Goal: Task Accomplishment & Management: Use online tool/utility

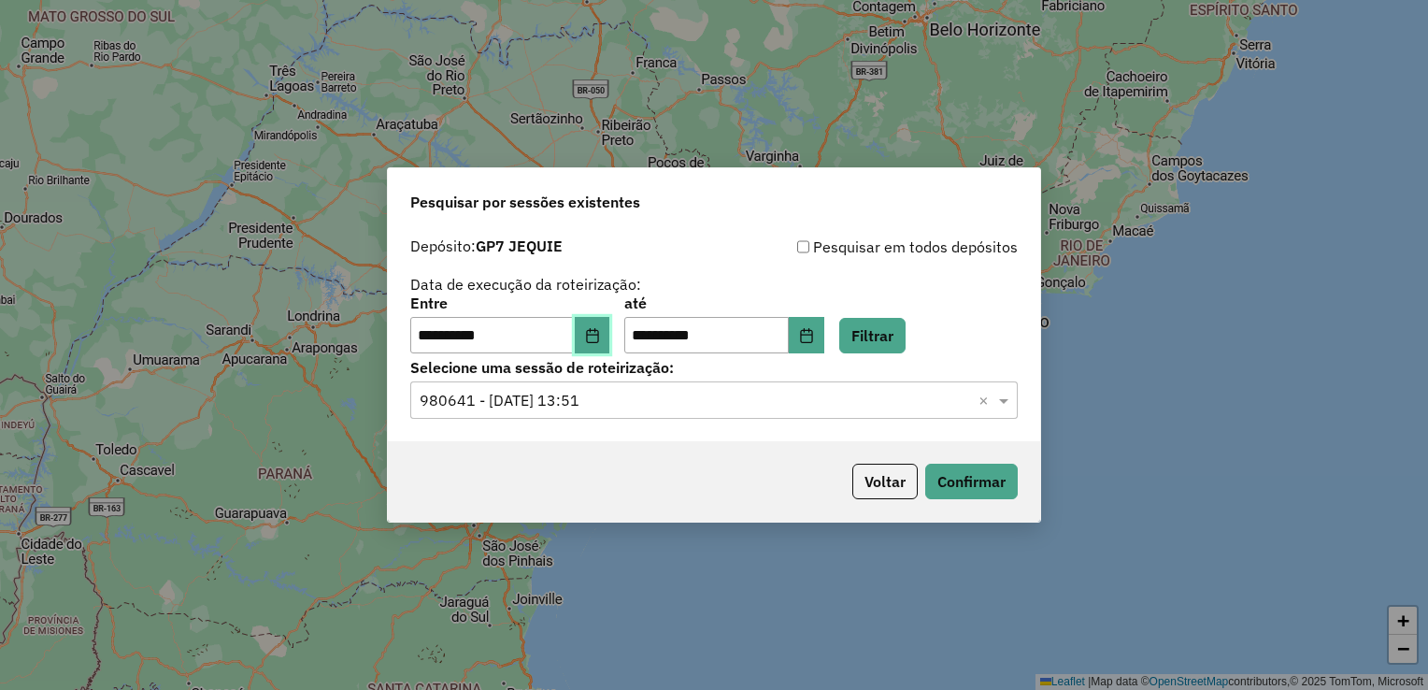
click at [610, 343] on button "Choose Date" at bounding box center [593, 335] width 36 height 37
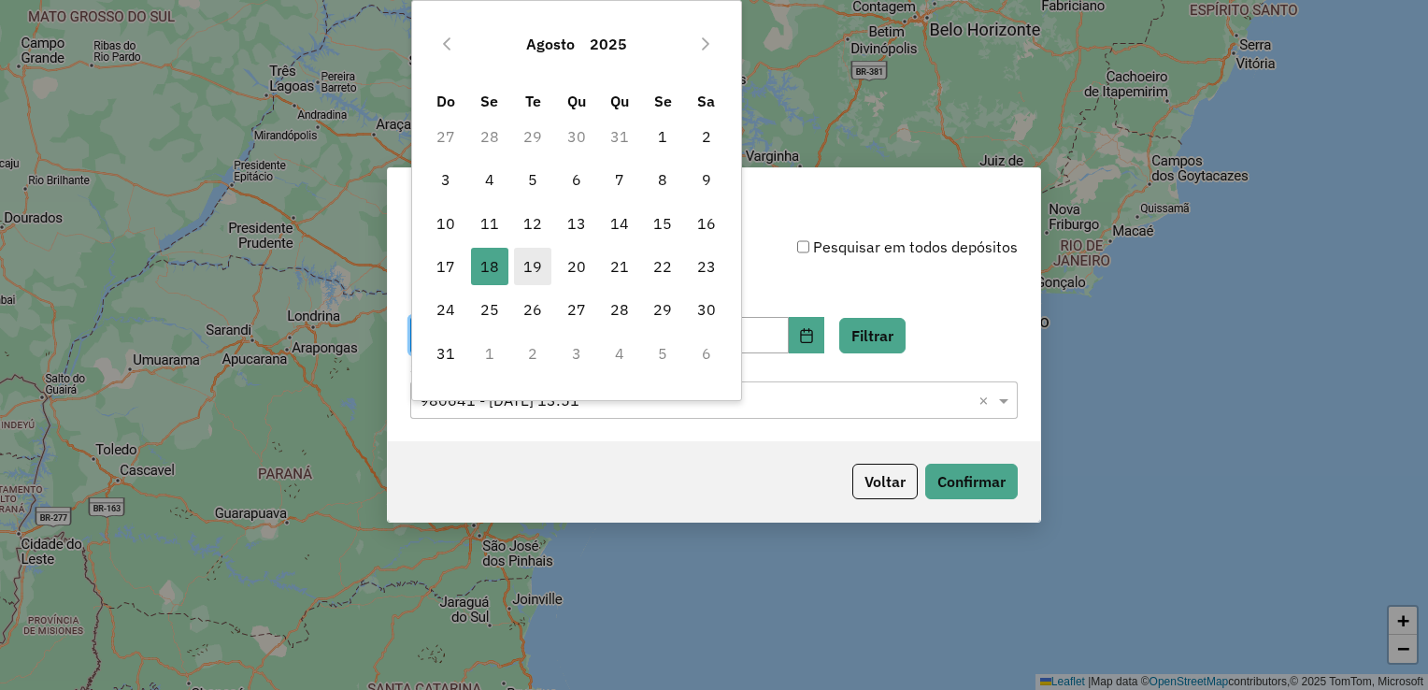
click at [524, 268] on span "19" at bounding box center [532, 266] width 37 height 37
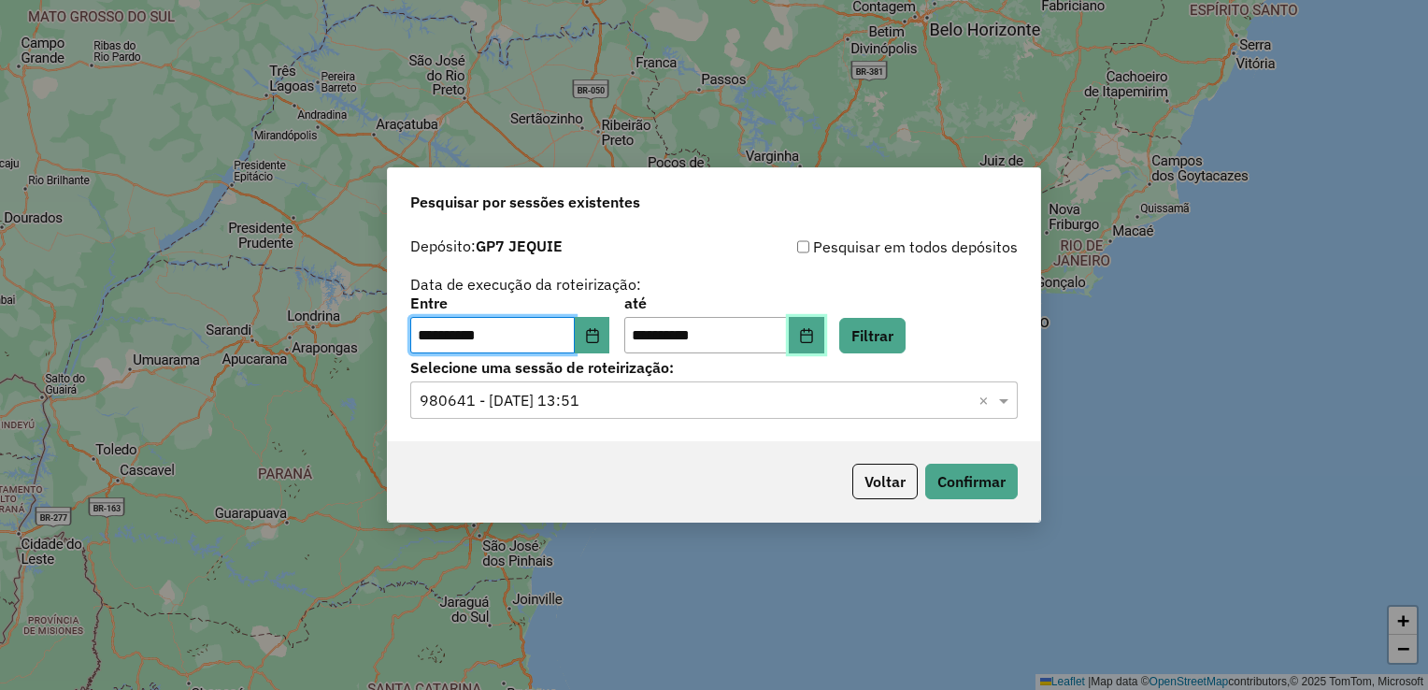
click at [814, 339] on icon "Choose Date" at bounding box center [806, 335] width 15 height 15
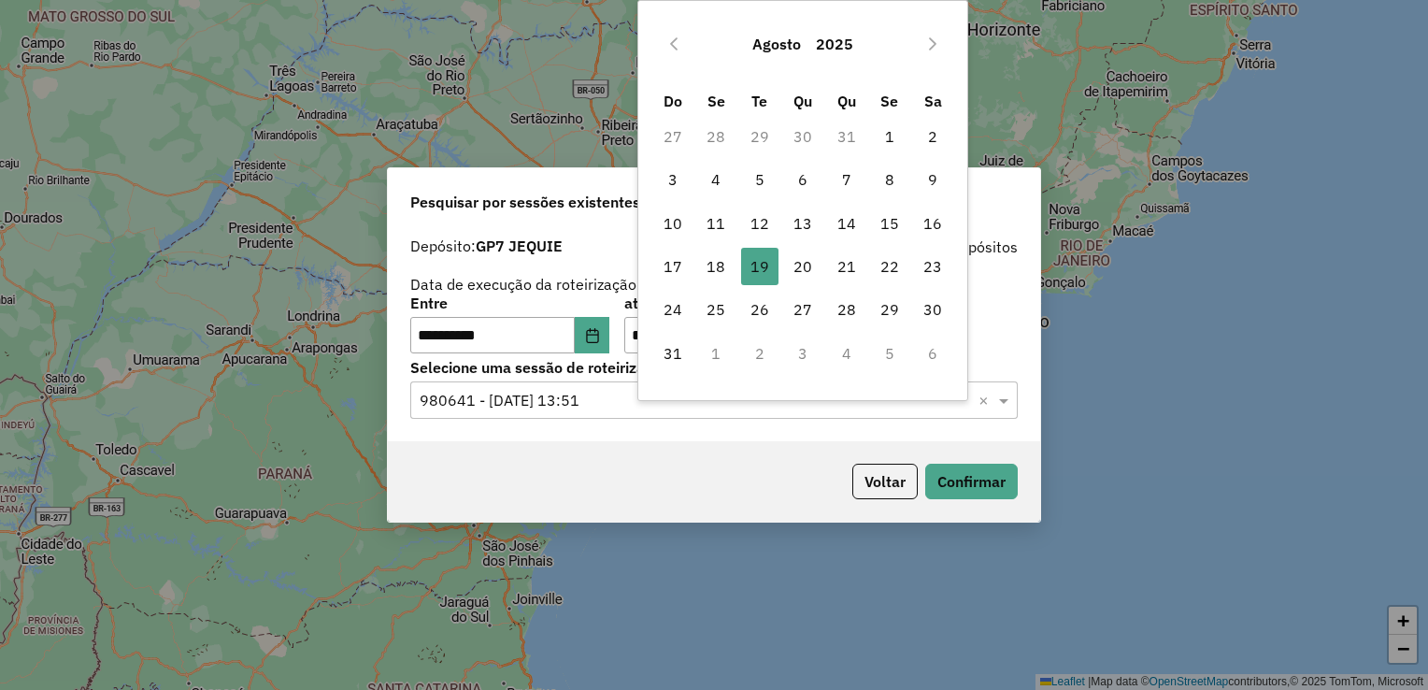
click at [985, 336] on div "**********" at bounding box center [714, 325] width 608 height 58
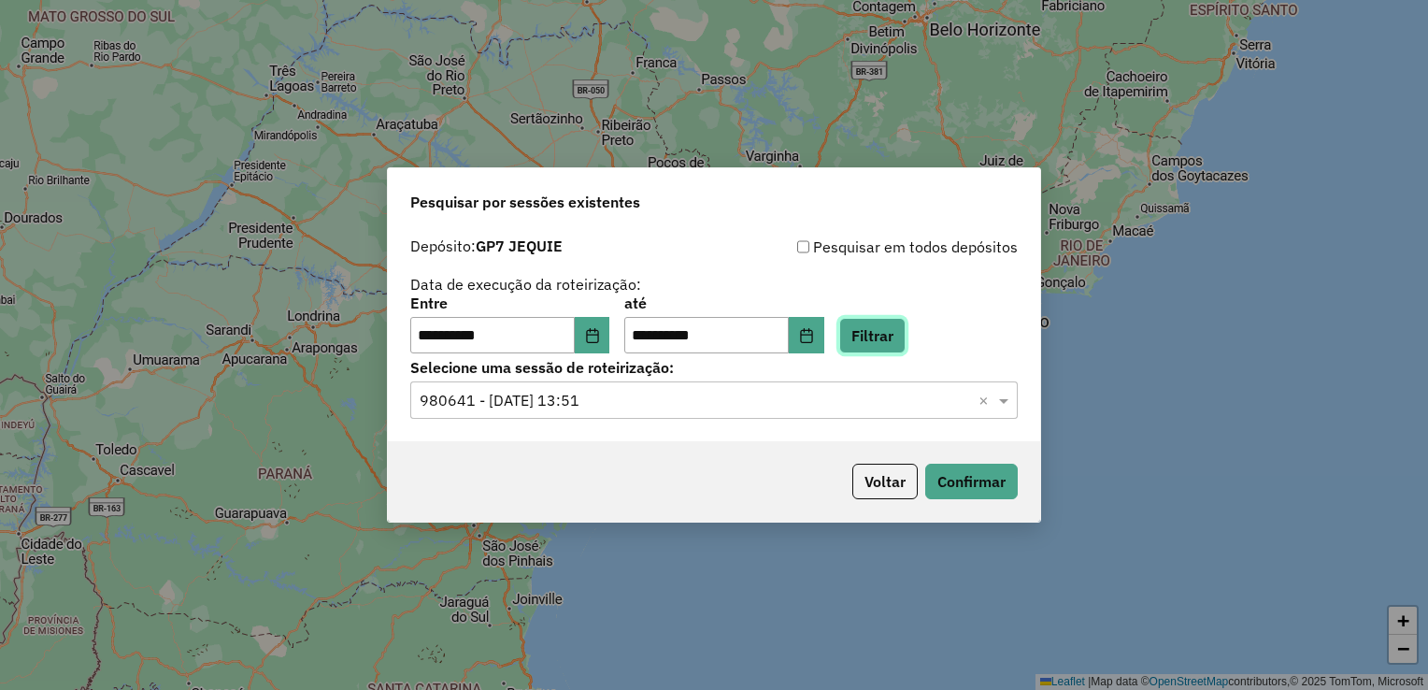
click at [906, 344] on button "Filtrar" at bounding box center [872, 336] width 66 height 36
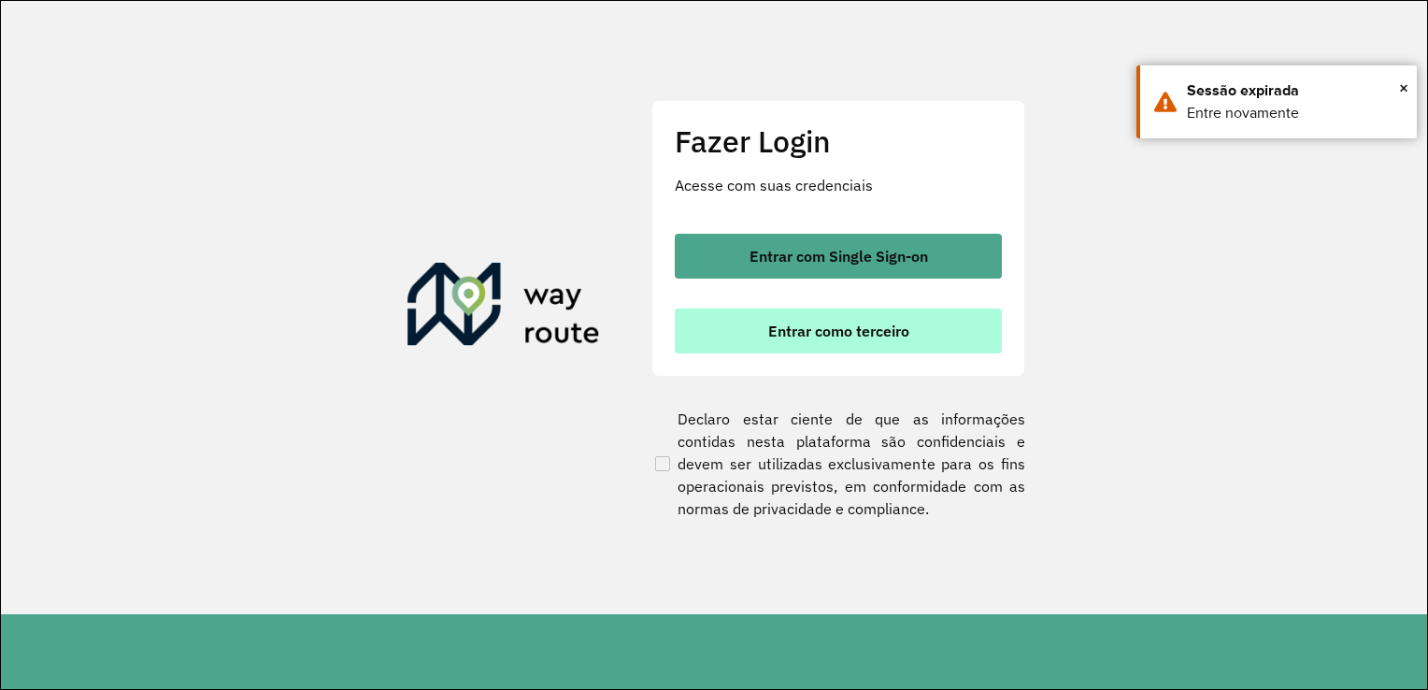
click at [872, 342] on button "Entrar como terceiro" at bounding box center [838, 330] width 327 height 45
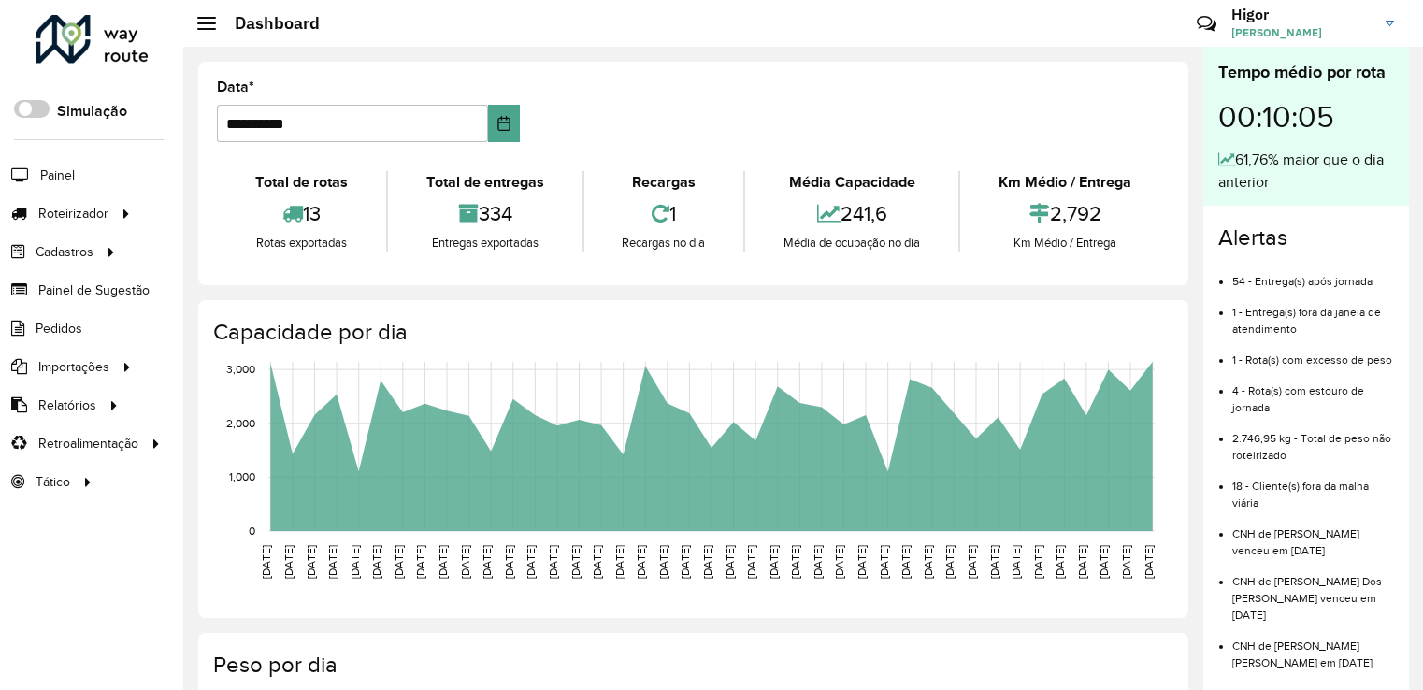
scroll to position [14, 0]
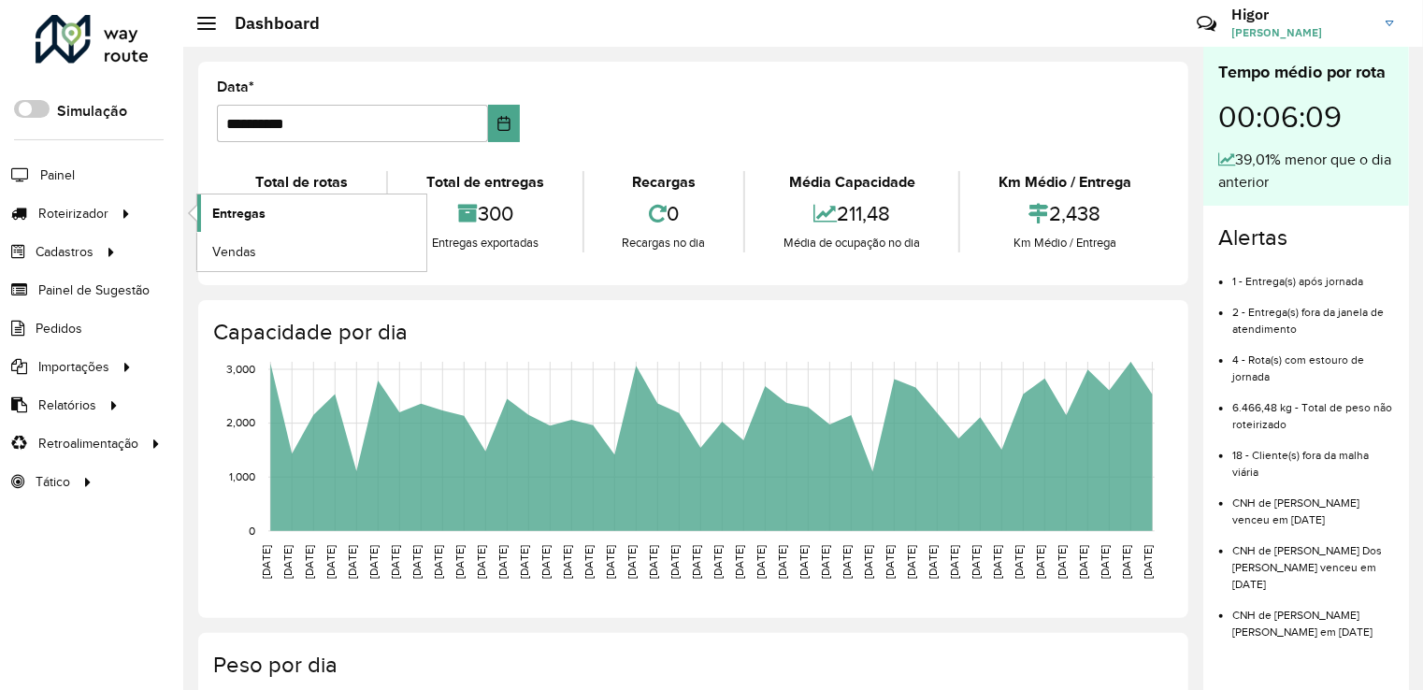
click at [256, 213] on span "Entregas" at bounding box center [238, 214] width 53 height 20
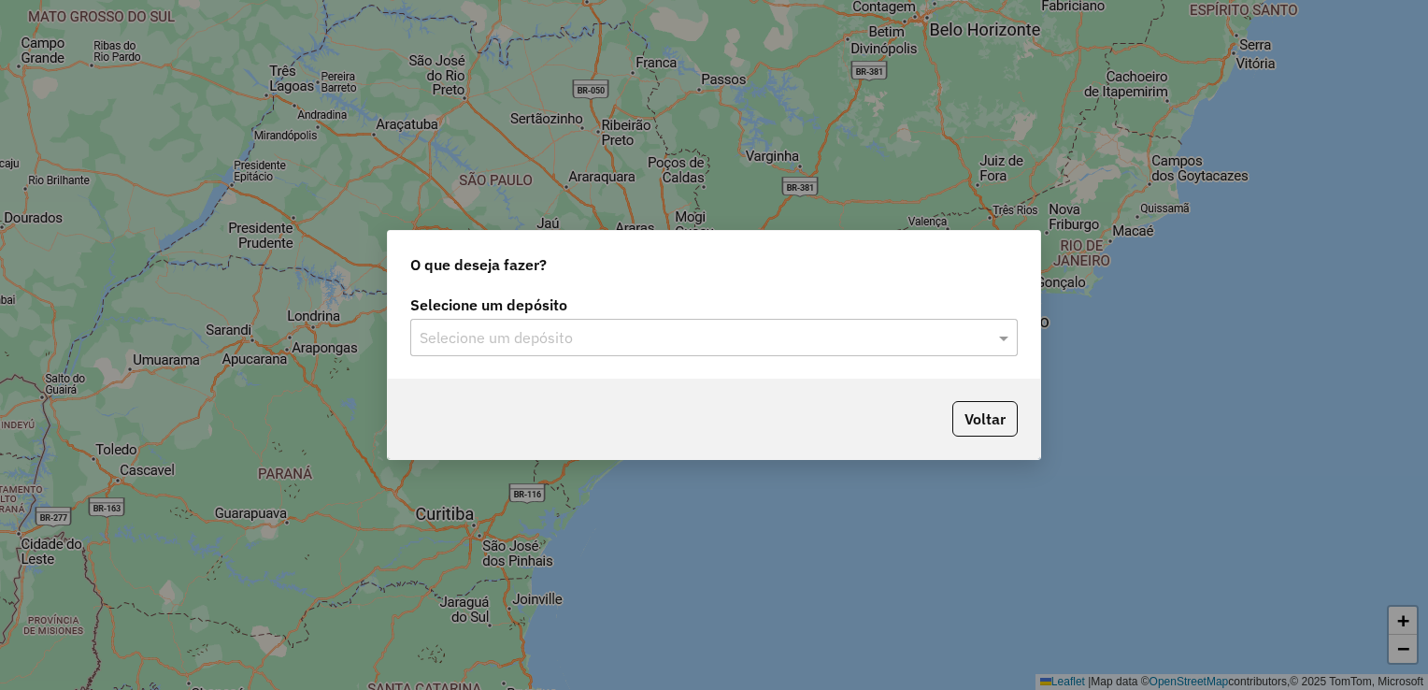
click at [443, 332] on input "text" at bounding box center [696, 338] width 552 height 22
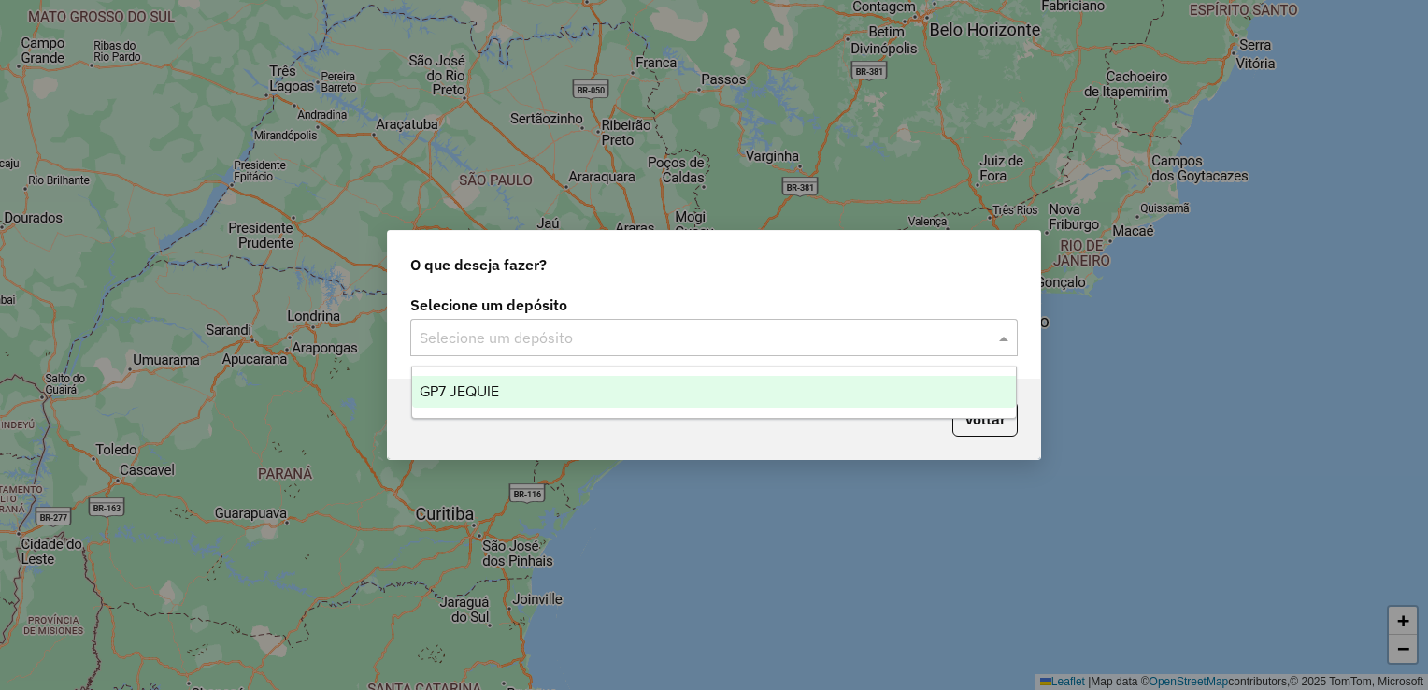
click at [469, 397] on span "GP7 JEQUIE" at bounding box center [459, 391] width 79 height 16
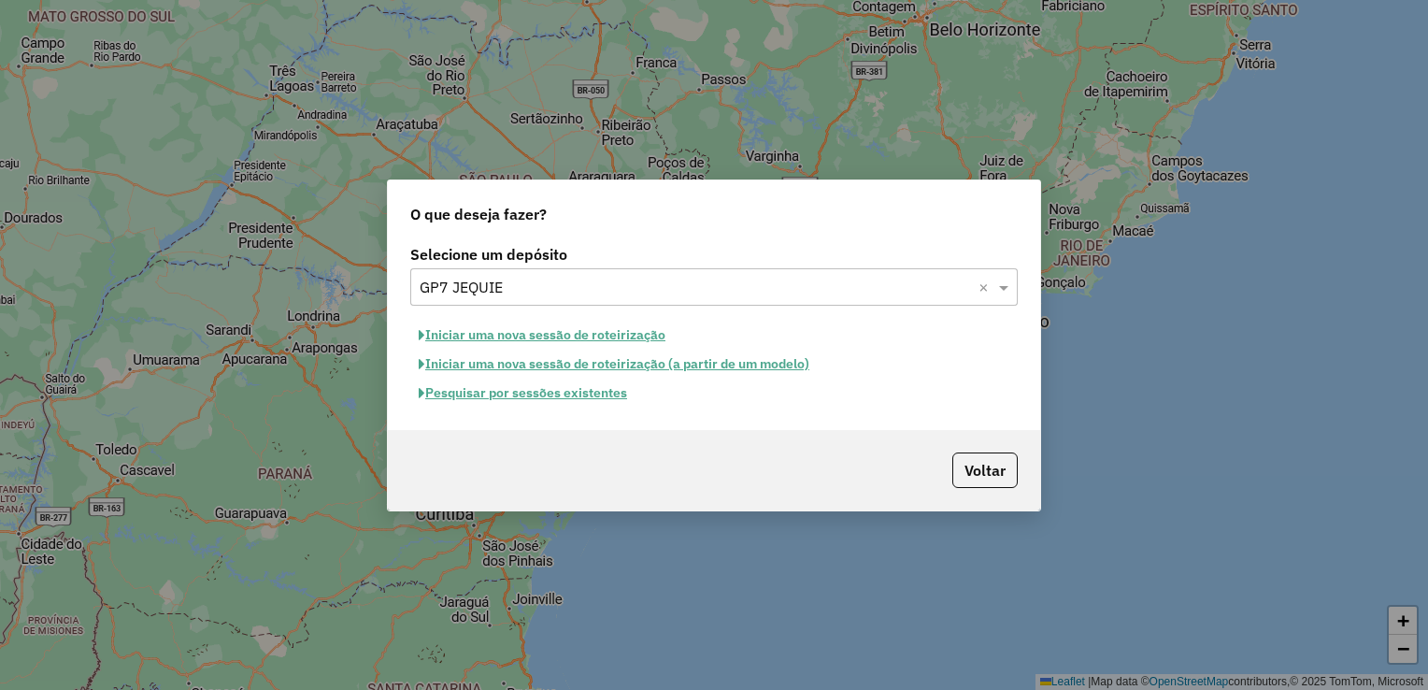
click at [584, 402] on button "Pesquisar por sessões existentes" at bounding box center [522, 393] width 225 height 29
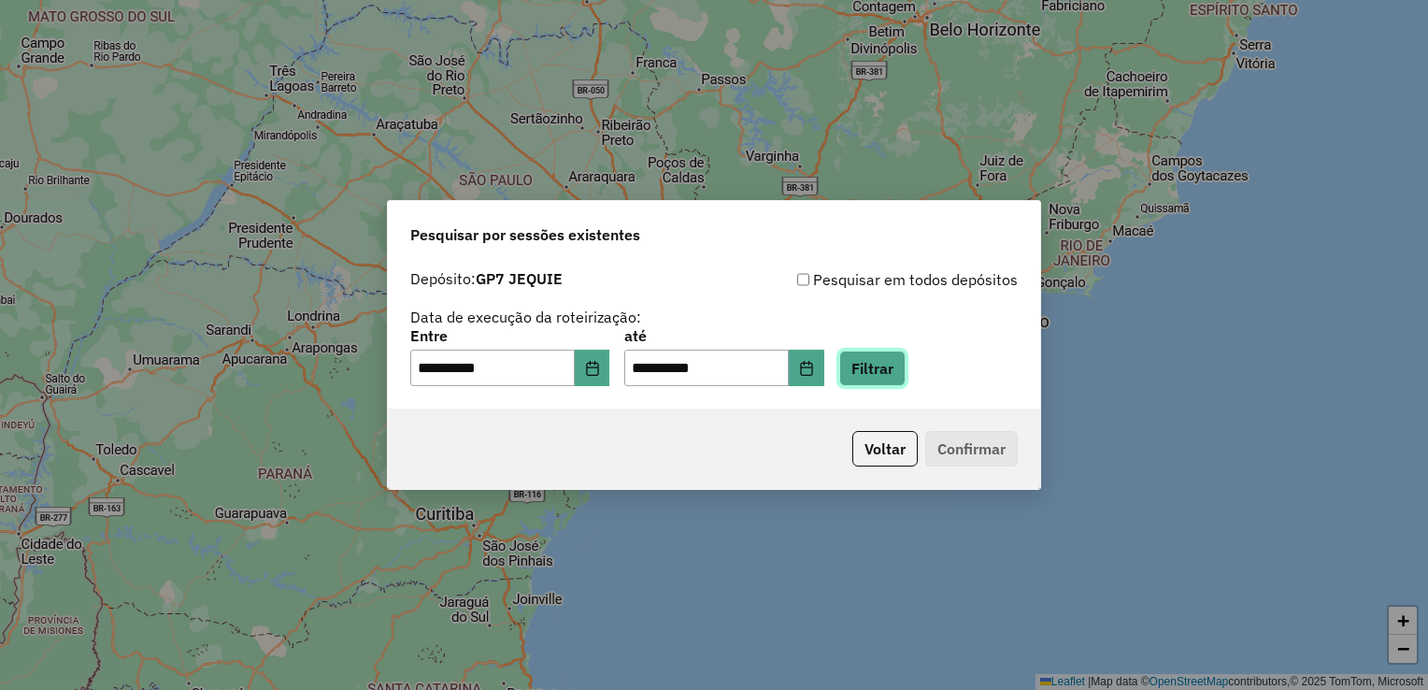
click at [906, 369] on button "Filtrar" at bounding box center [872, 369] width 66 height 36
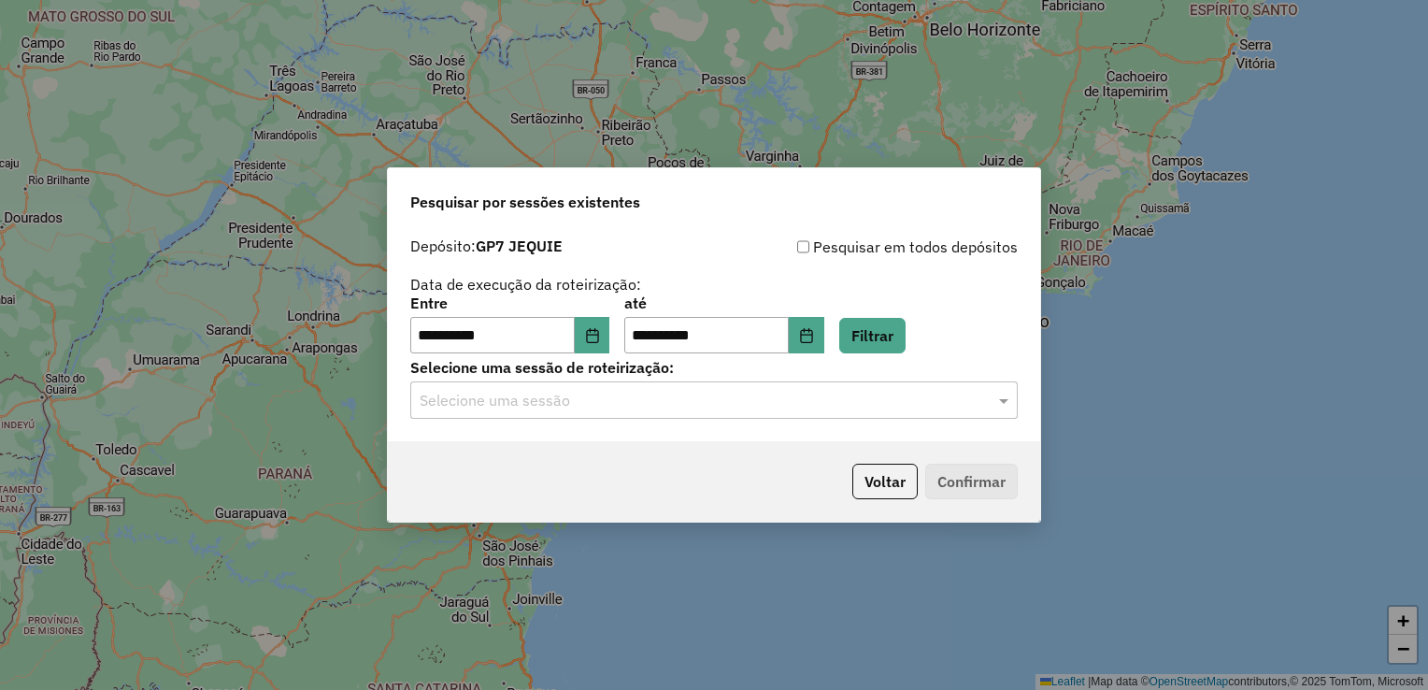
click at [805, 423] on div "**********" at bounding box center [714, 335] width 653 height 214
click at [790, 413] on div "Selecione uma sessão" at bounding box center [714, 399] width 608 height 37
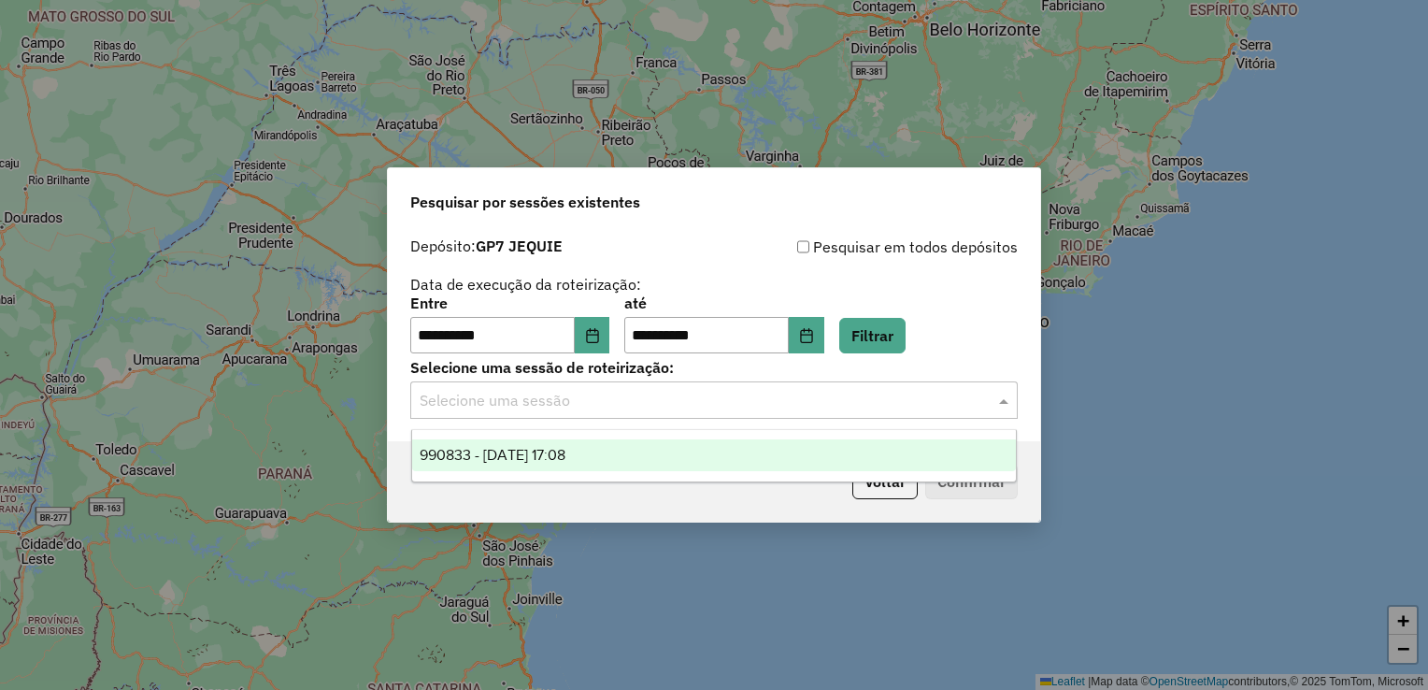
click at [612, 449] on div "990833 - 19/08/2025 17:08" at bounding box center [714, 455] width 605 height 32
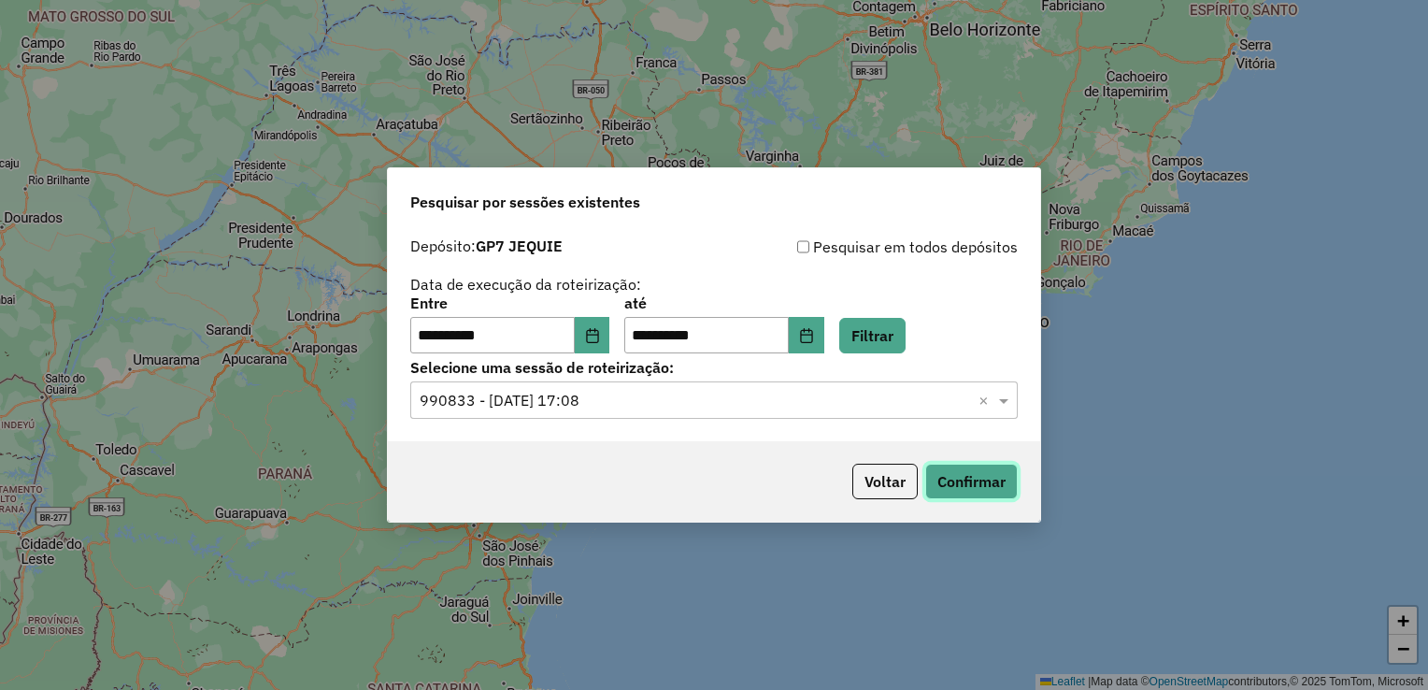
click at [972, 477] on button "Confirmar" at bounding box center [971, 482] width 93 height 36
click at [961, 484] on button "Confirmar" at bounding box center [971, 482] width 93 height 36
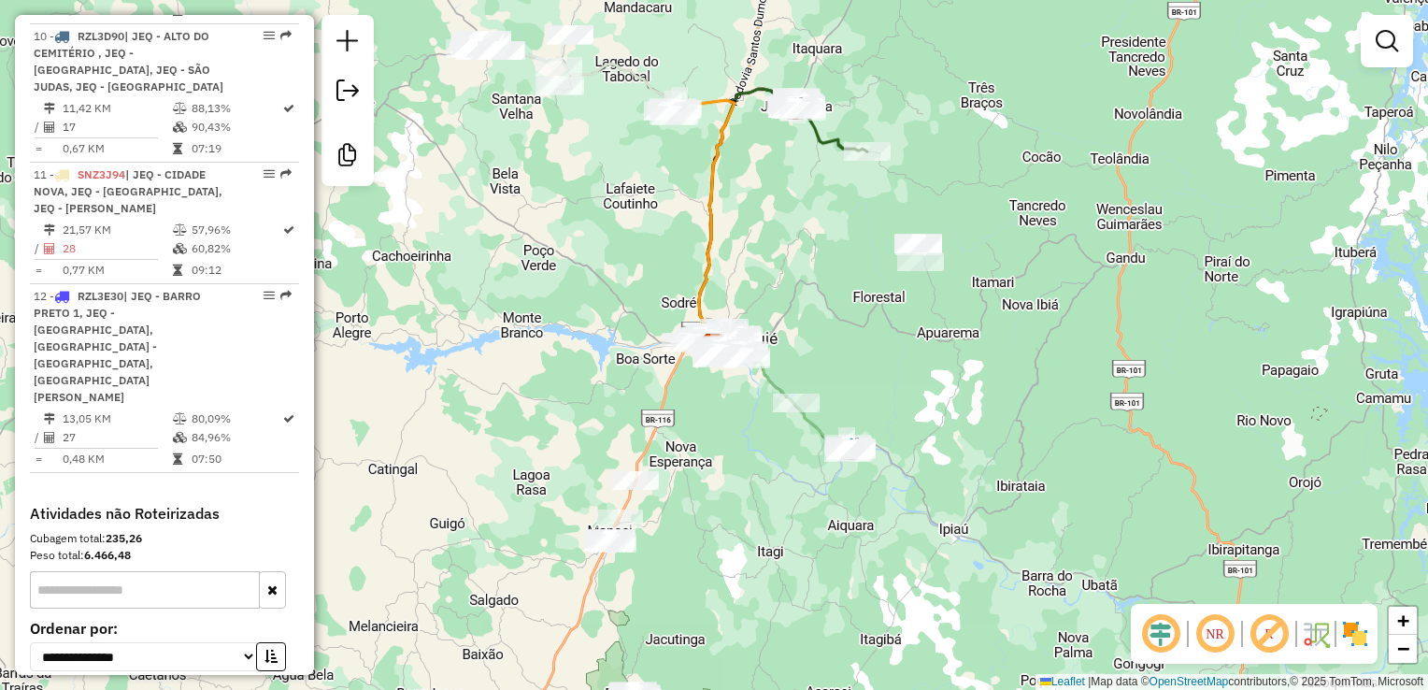
scroll to position [1930, 0]
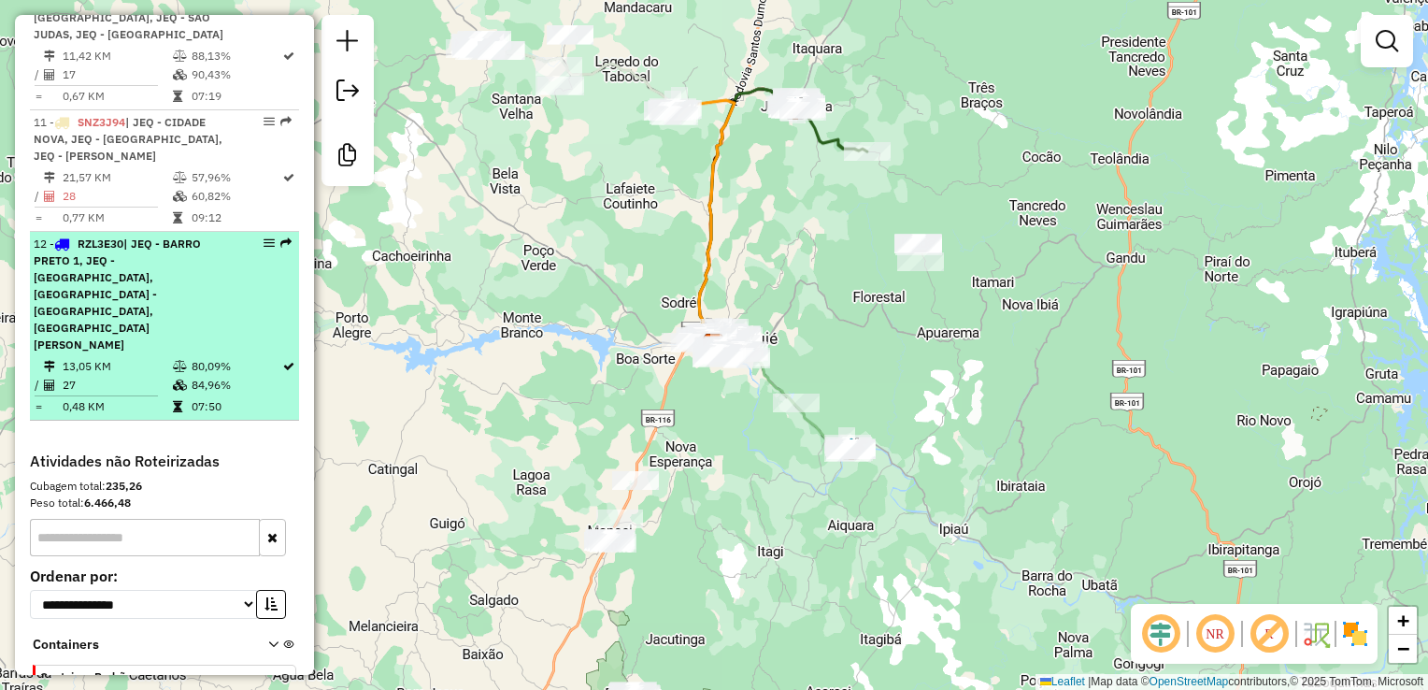
click at [183, 265] on div "12 - RZL3E30 | JEQ - BARRO PRETO 1, JEQ - CAMPO DO CURURU, JEQ - CIDADE NOVA, J…" at bounding box center [133, 295] width 198 height 118
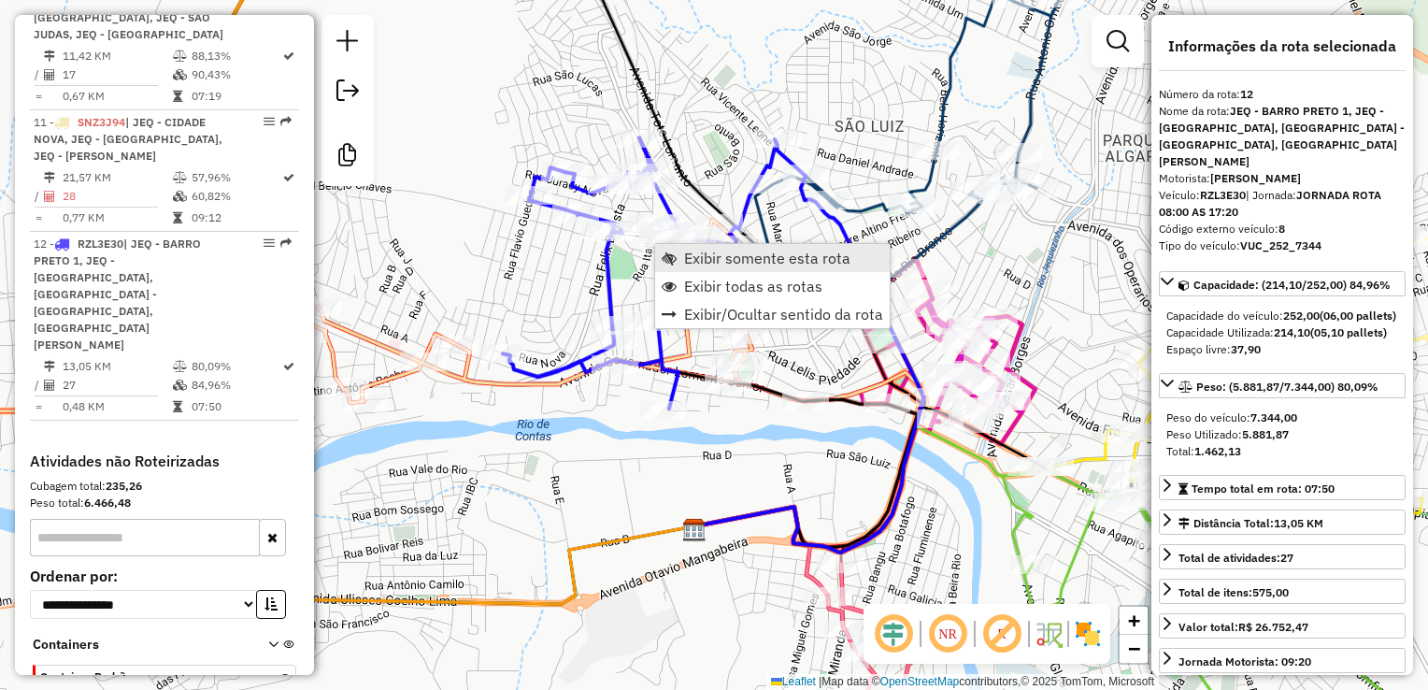
click at [808, 253] on span "Exibir somente esta rota" at bounding box center [767, 258] width 166 height 15
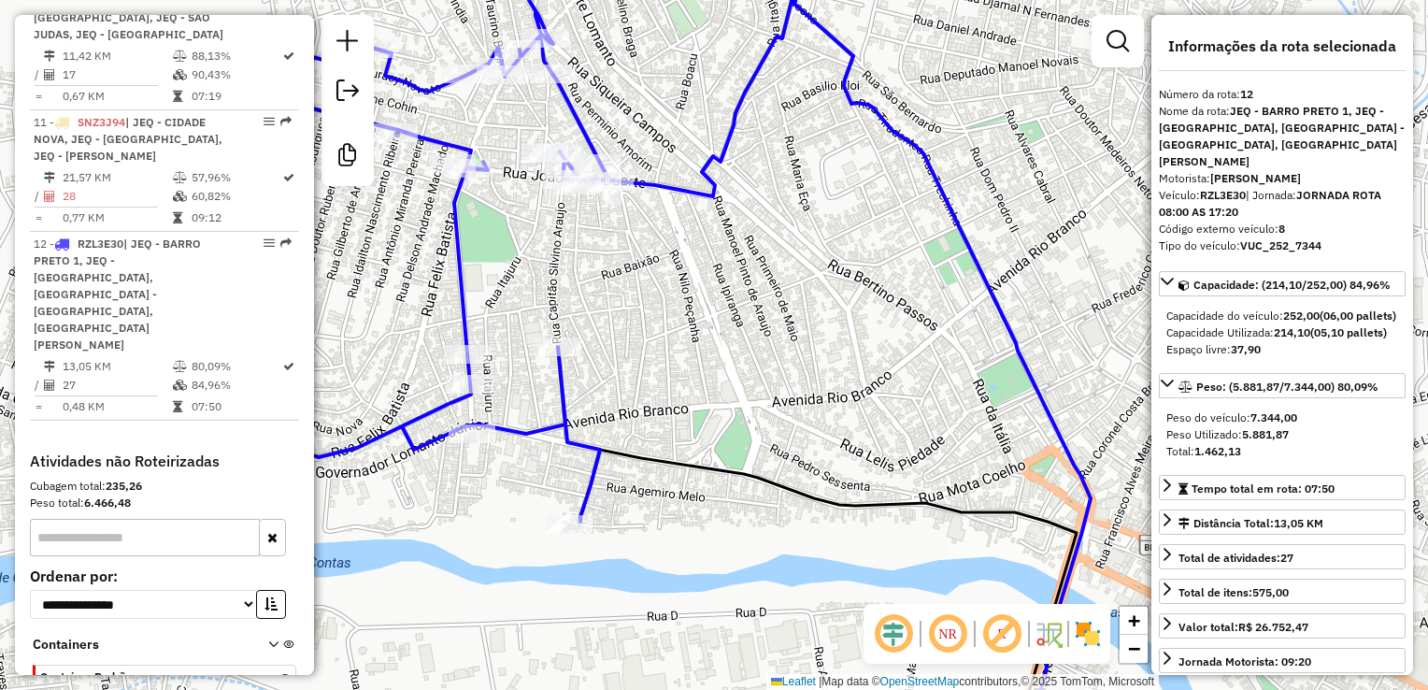
drag, startPoint x: 822, startPoint y: 358, endPoint x: 873, endPoint y: 347, distance: 52.6
click at [871, 350] on div "Janela de atendimento Grade de atendimento Capacidade Transportadoras Veículos …" at bounding box center [714, 345] width 1428 height 690
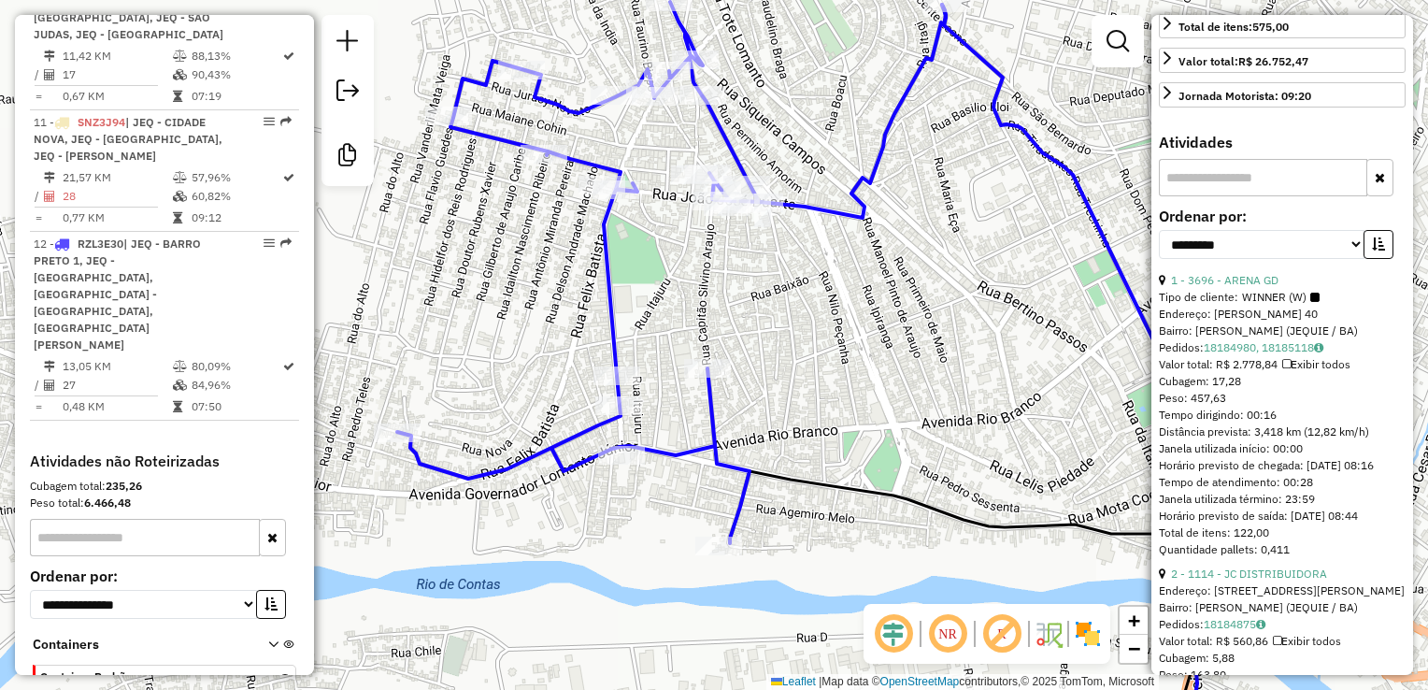
scroll to position [467, 0]
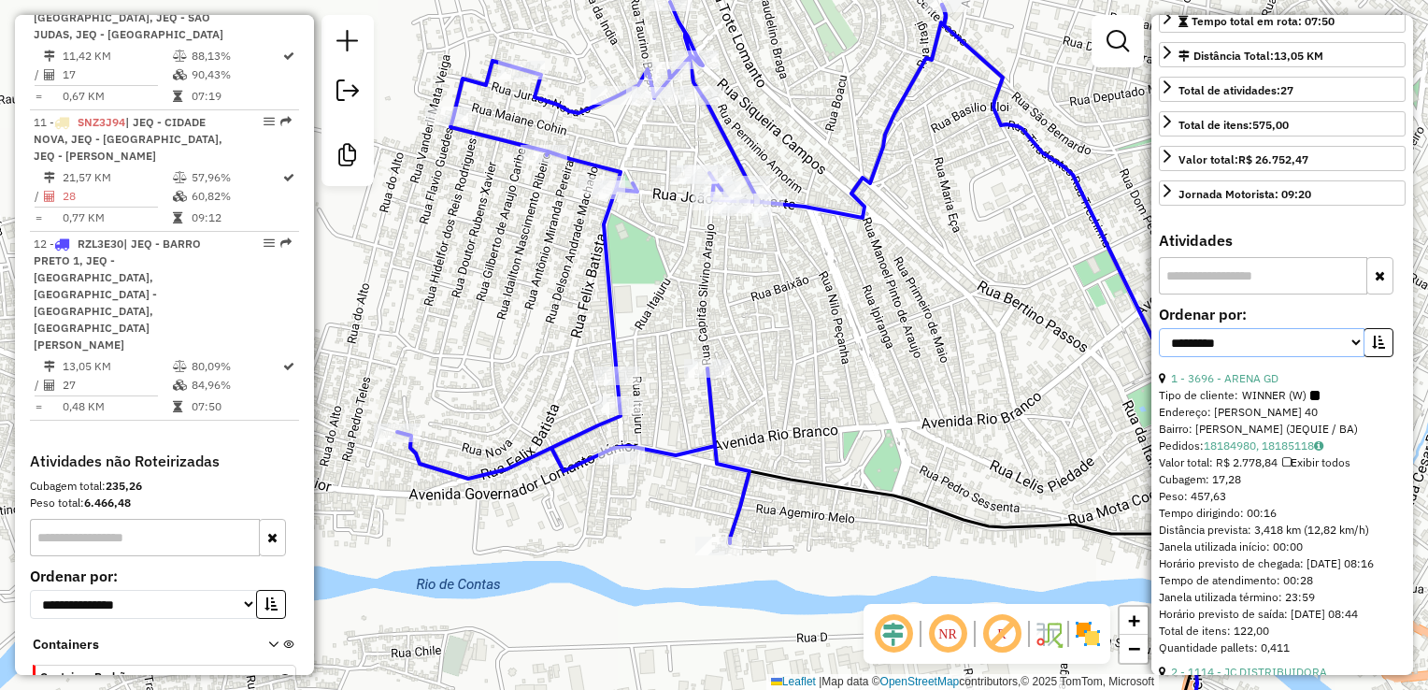
drag, startPoint x: 1333, startPoint y: 365, endPoint x: 1316, endPoint y: 361, distance: 17.2
click at [1333, 357] on select "**********" at bounding box center [1262, 342] width 206 height 29
select select "*********"
click at [1159, 343] on select "**********" at bounding box center [1262, 342] width 206 height 29
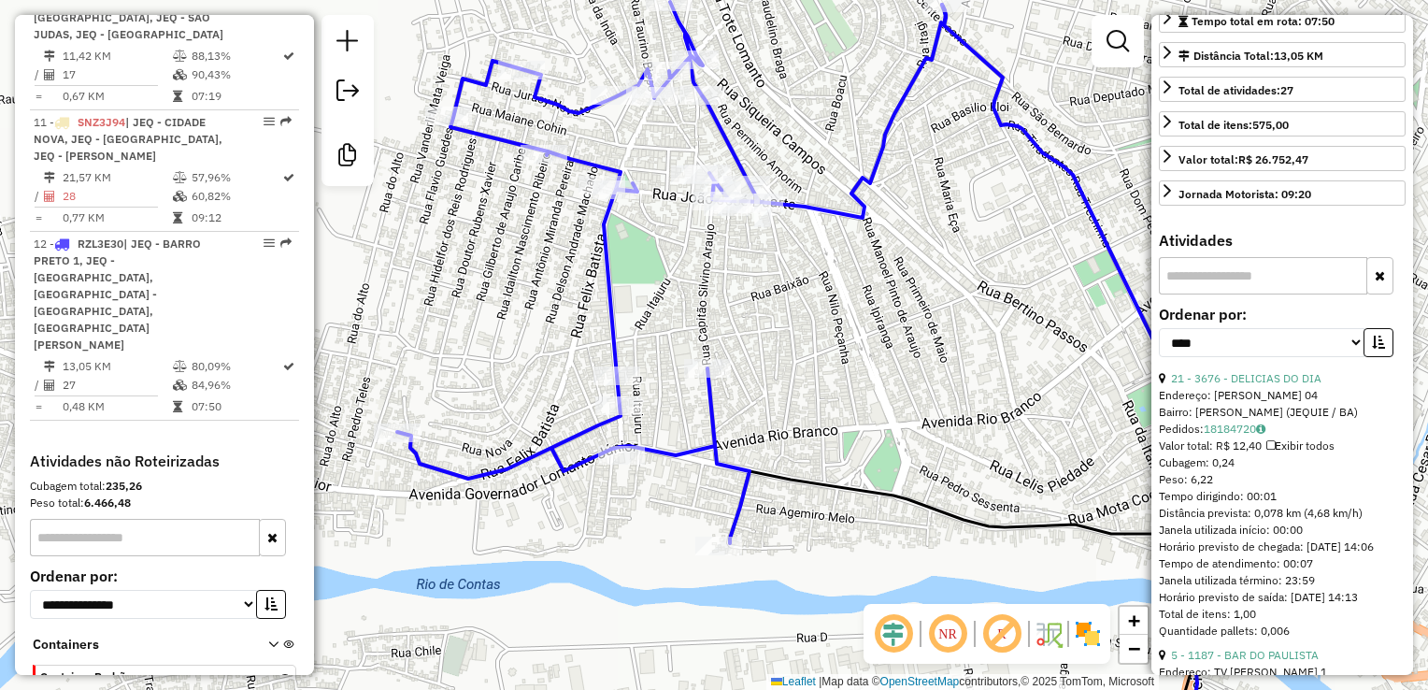
click at [1388, 355] on div "**********" at bounding box center [1282, 339] width 247 height 63
click at [1386, 356] on button "button" at bounding box center [1379, 342] width 30 height 29
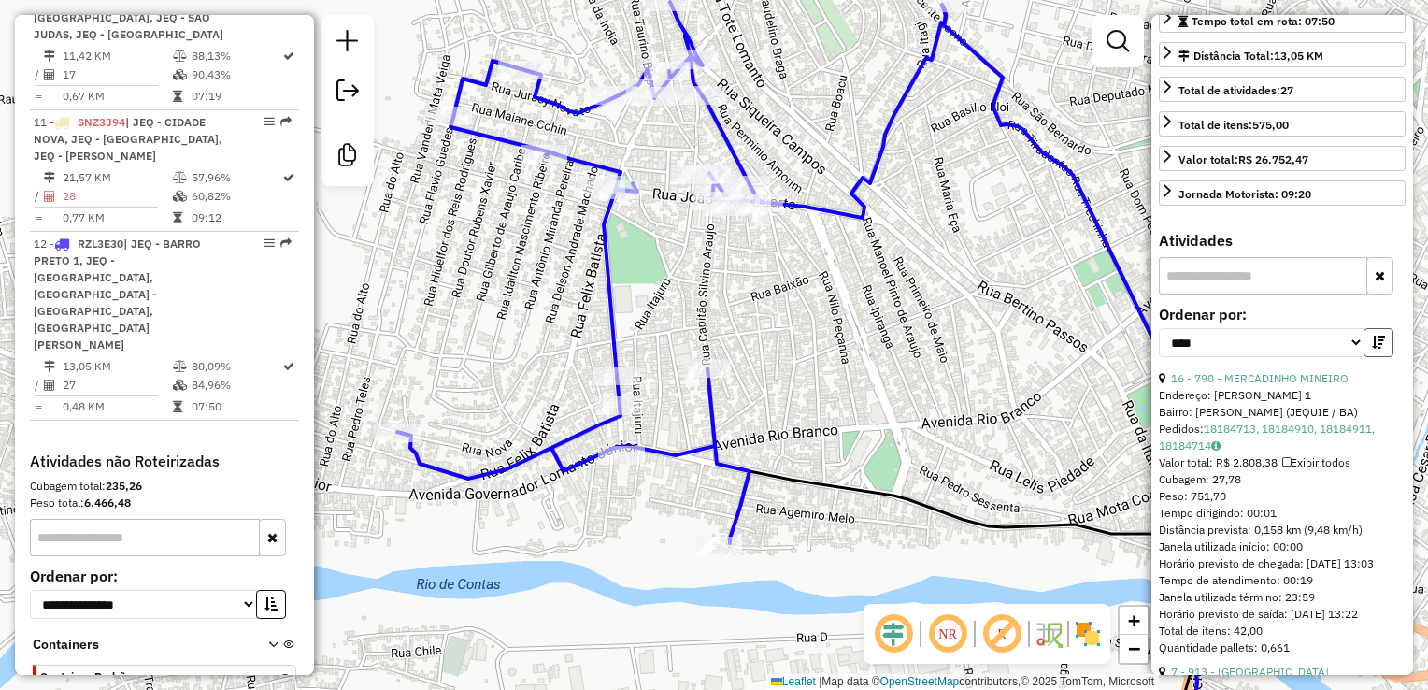
click at [1374, 349] on icon "button" at bounding box center [1378, 342] width 13 height 13
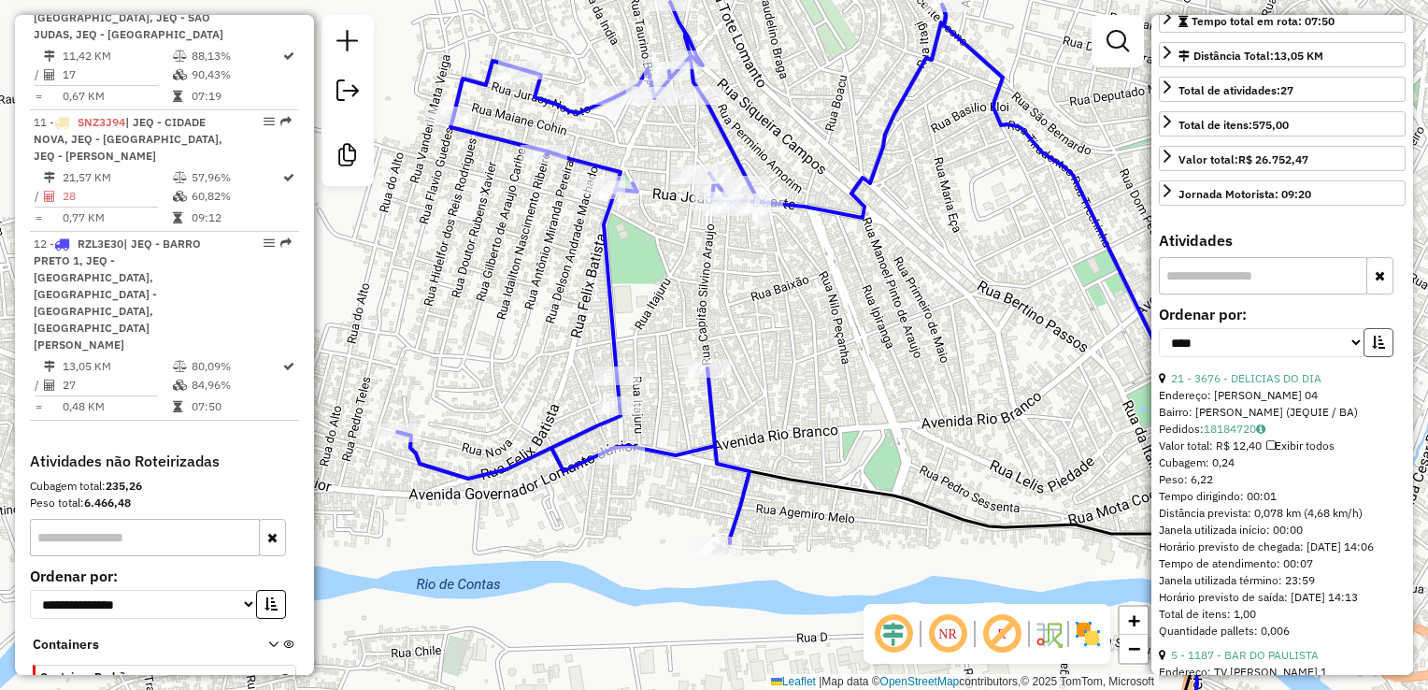
click at [1374, 349] on icon "button" at bounding box center [1378, 342] width 13 height 13
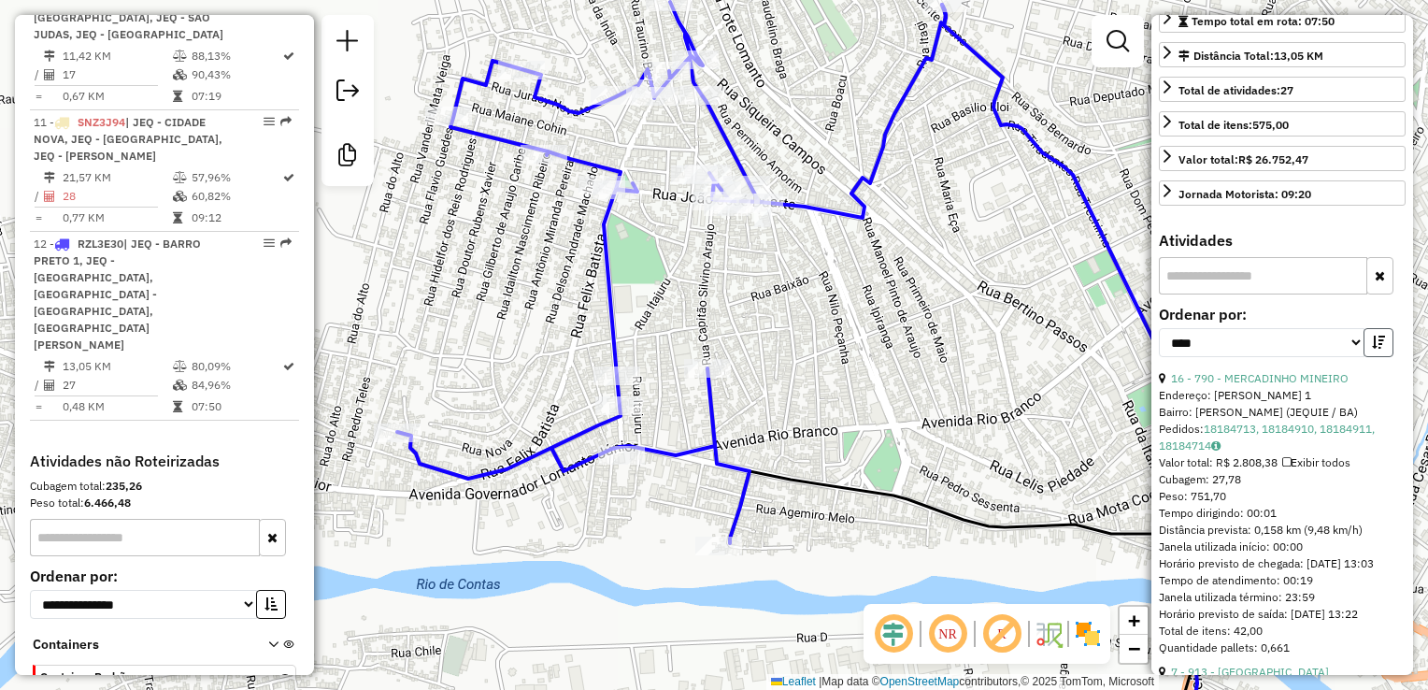
click at [1374, 349] on icon "button" at bounding box center [1378, 342] width 13 height 13
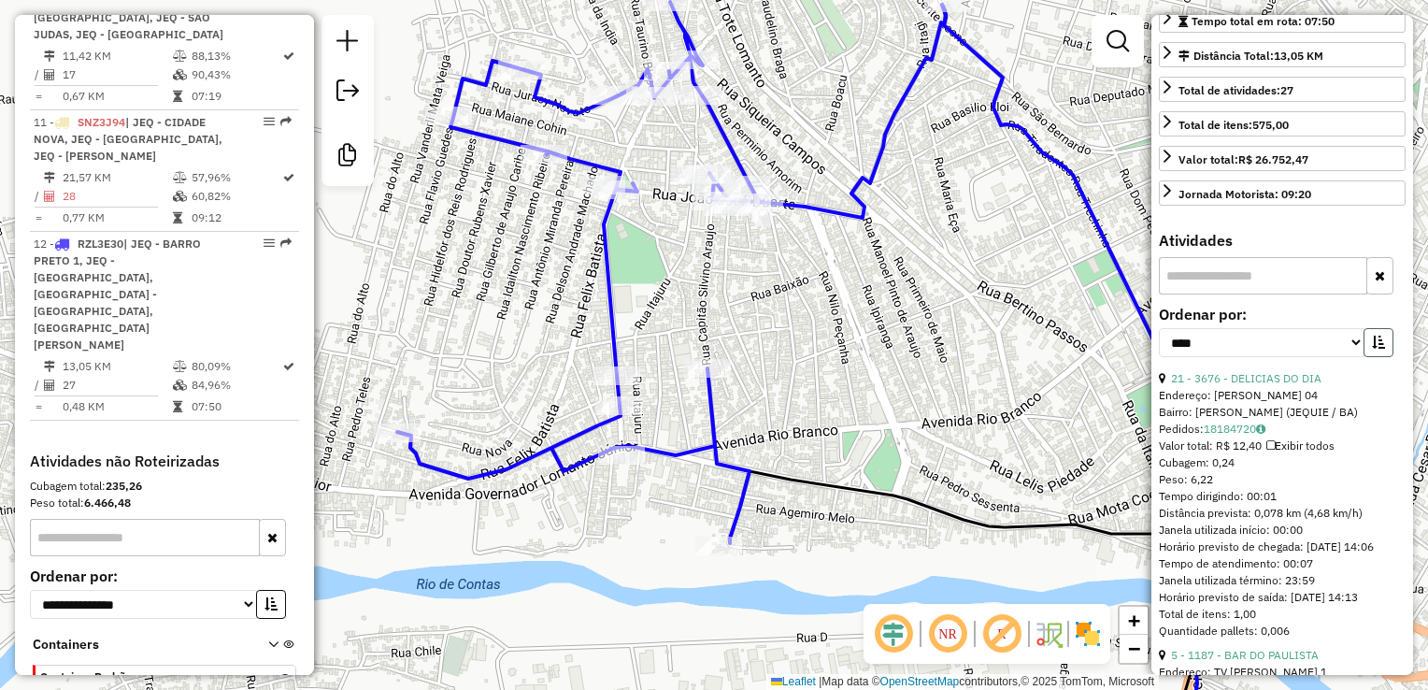
click at [1374, 349] on icon "button" at bounding box center [1378, 342] width 13 height 13
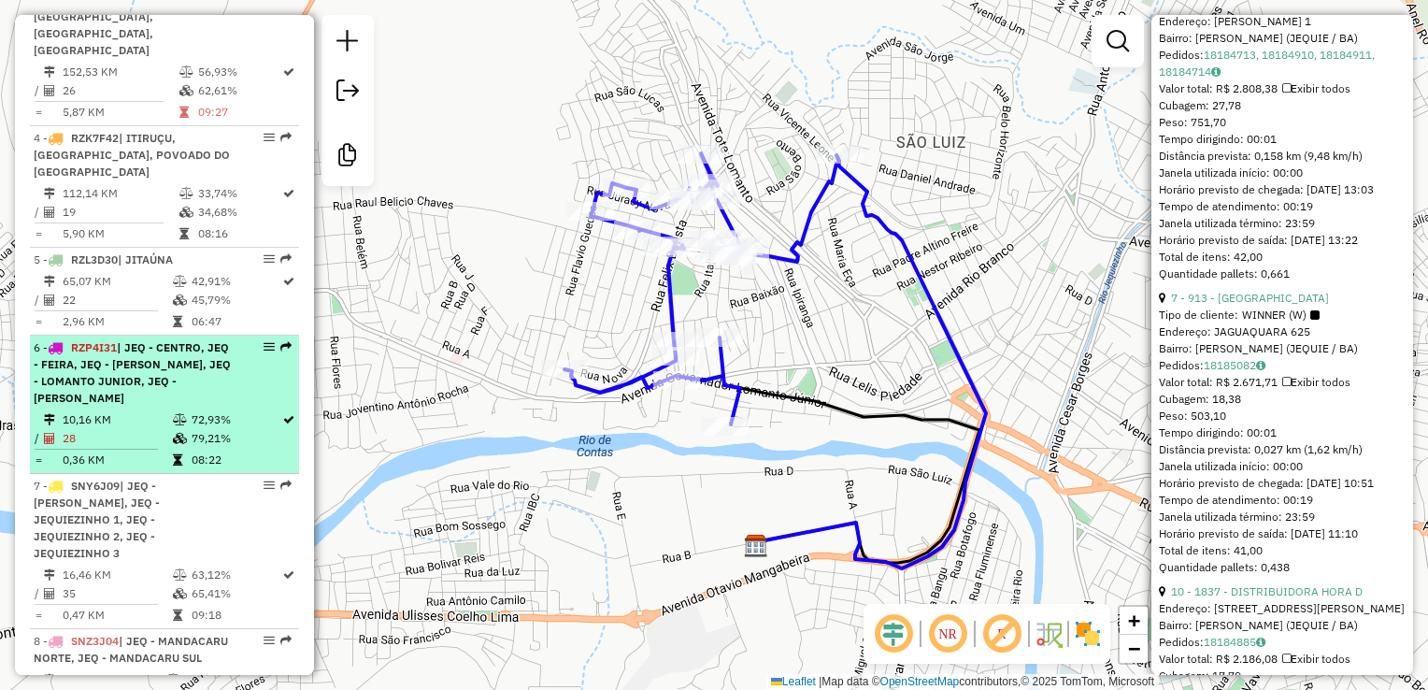
scroll to position [996, 0]
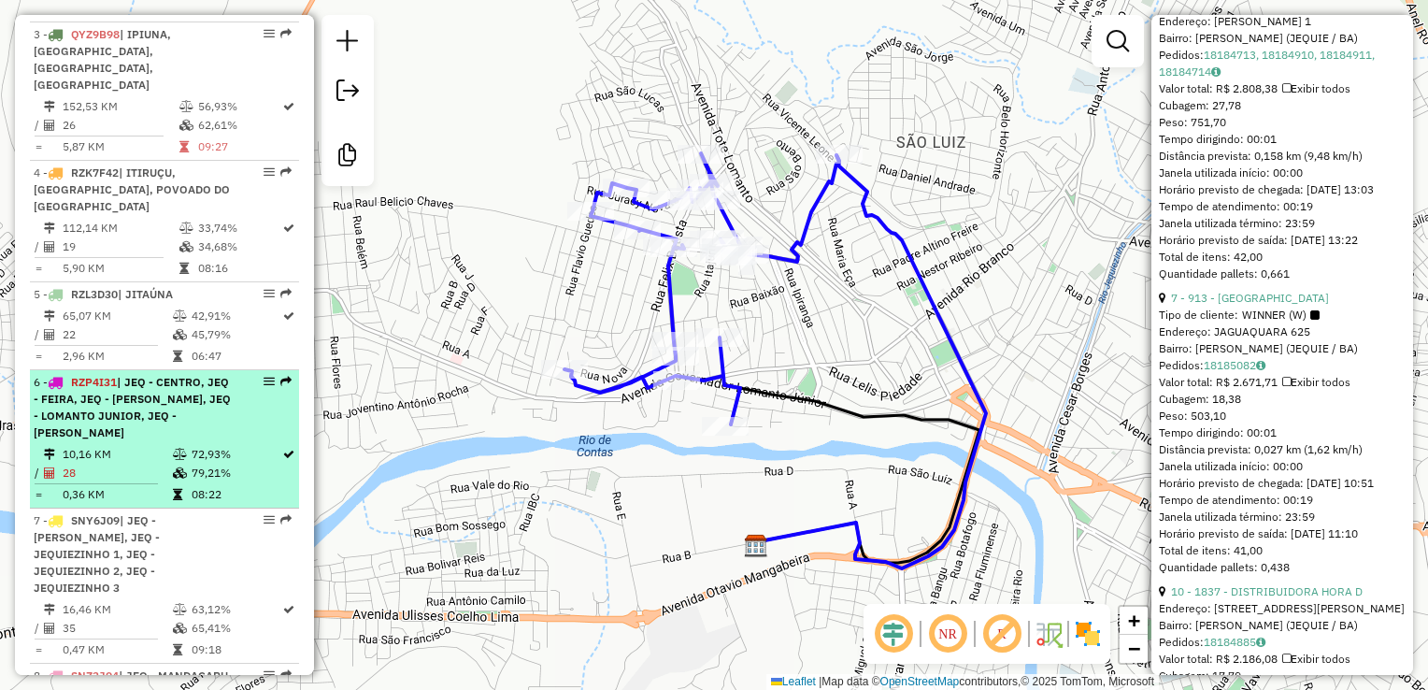
click at [183, 388] on div "6 - RZP4I31 | JEQ - CENTRO, JEQ - FEIRA, JEQ - FRANZ GEDEON, JEQ - LOMANTO JUNI…" at bounding box center [133, 407] width 198 height 67
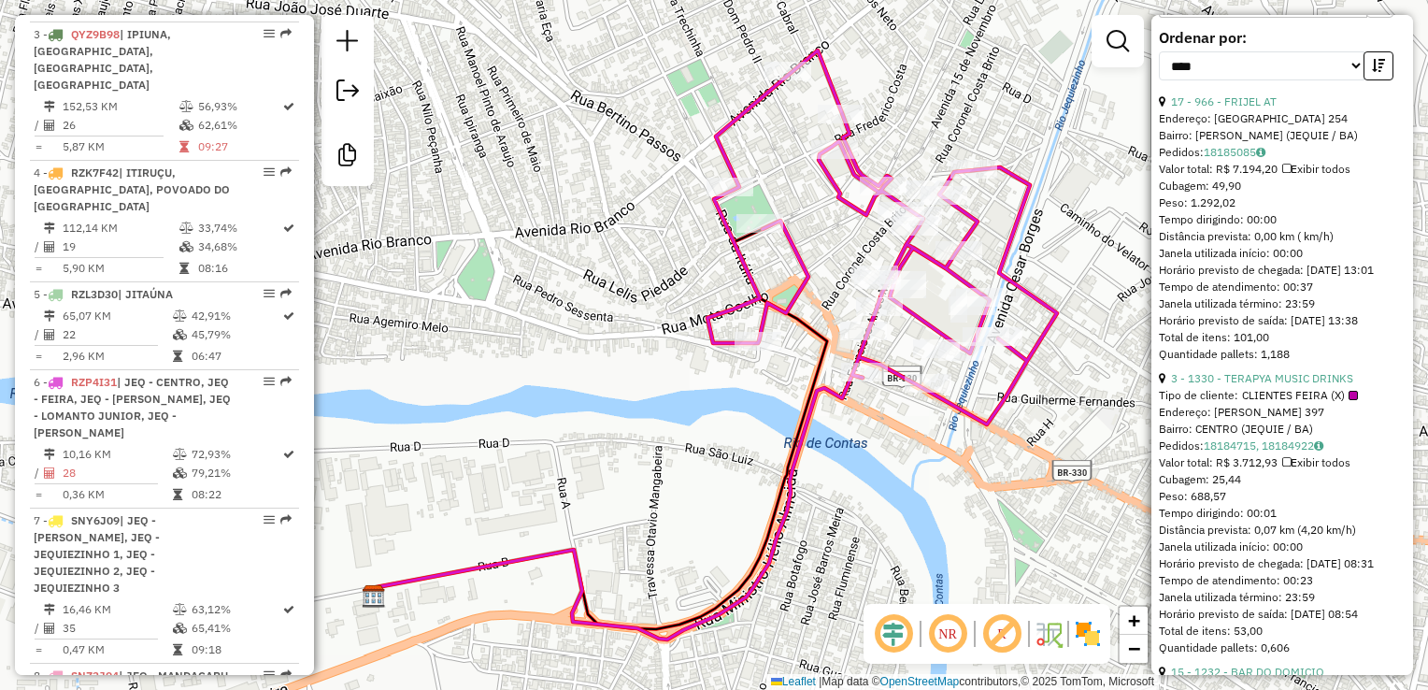
scroll to position [671, 0]
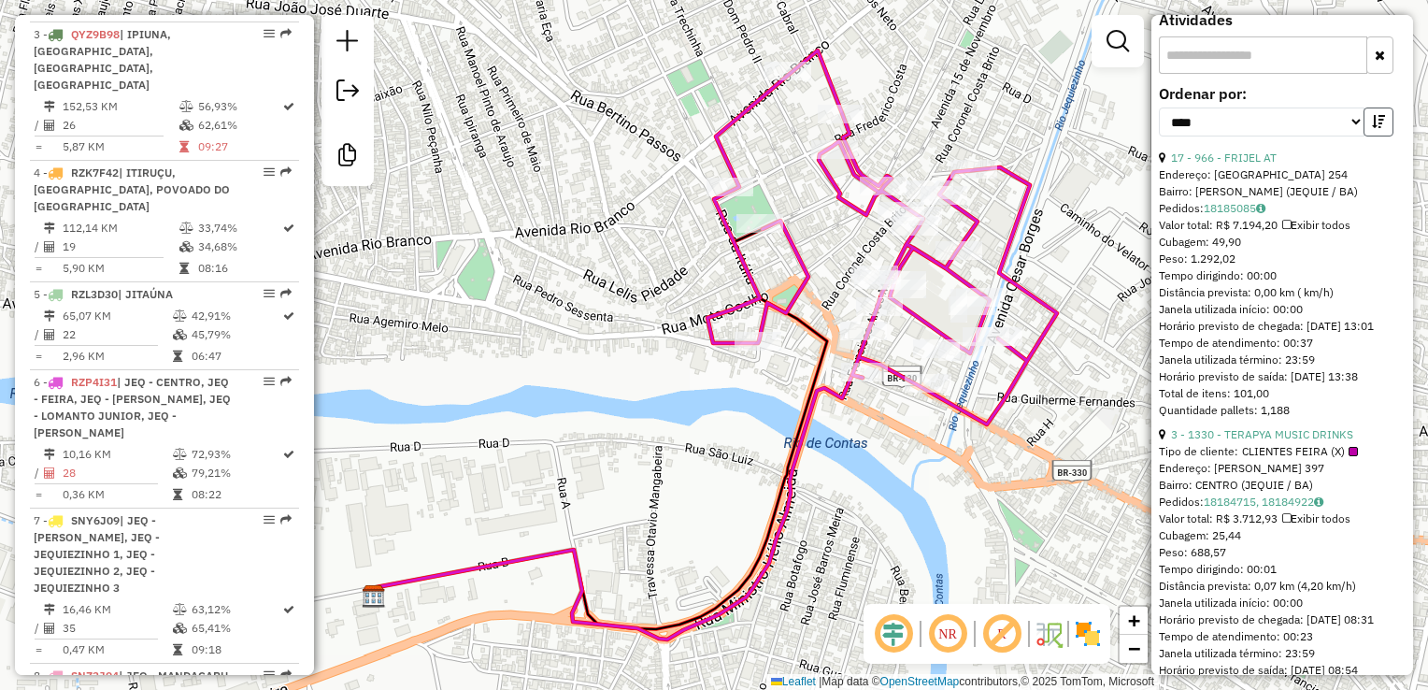
click at [1378, 136] on button "button" at bounding box center [1379, 122] width 30 height 29
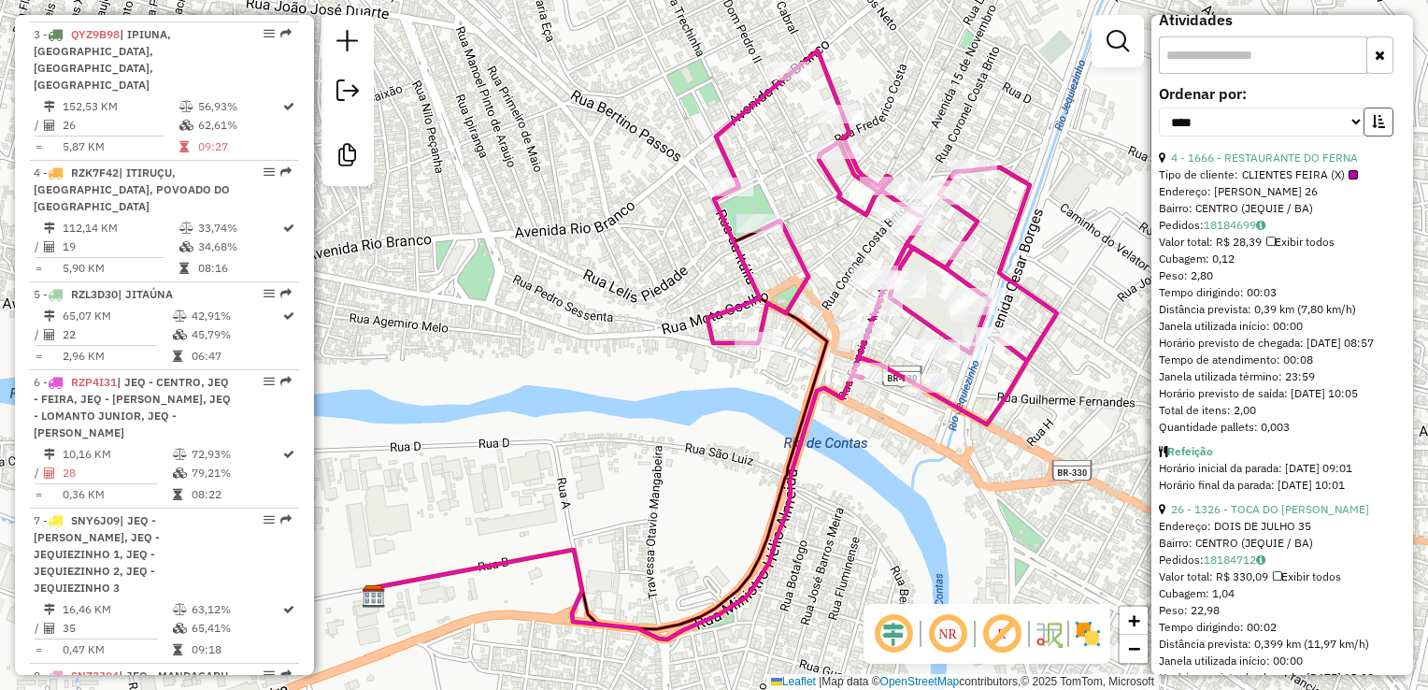
click at [1378, 136] on button "button" at bounding box center [1379, 122] width 30 height 29
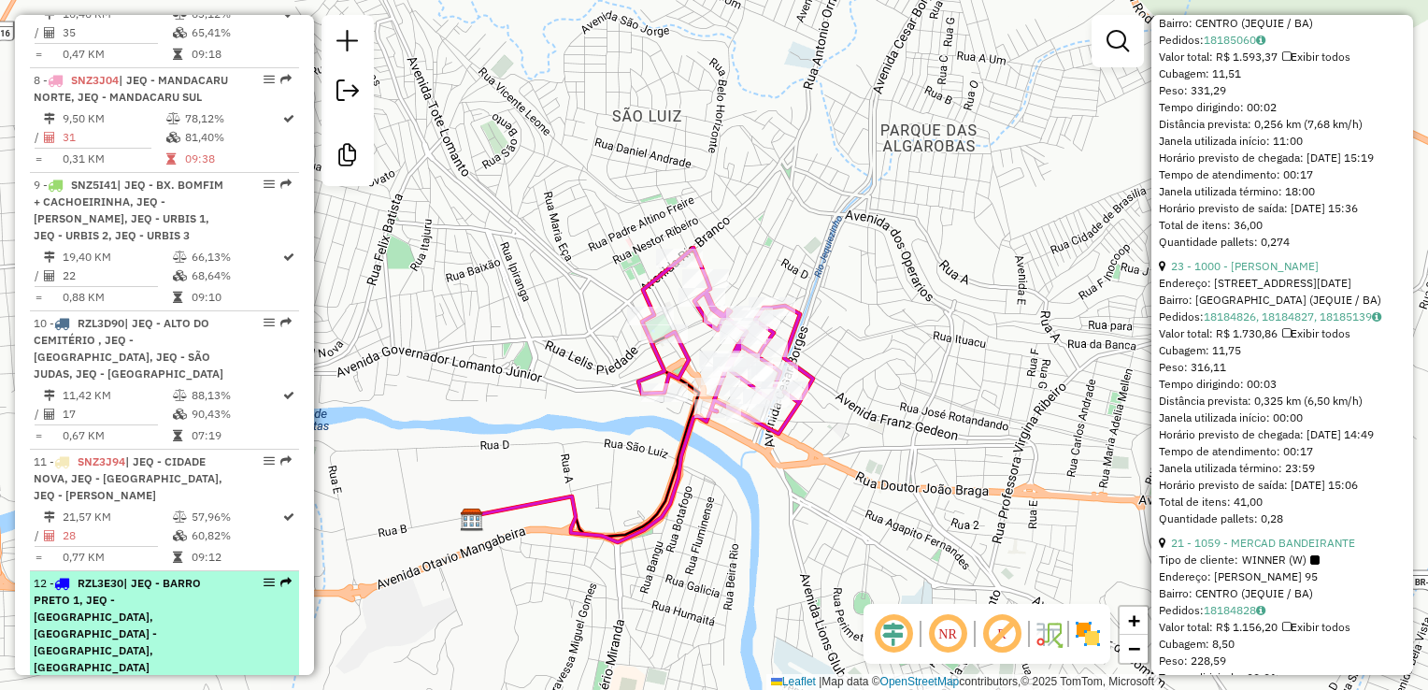
scroll to position [1589, 0]
click at [179, 323] on span "| JEQ - ALTO DO CEMITÉRIO , JEQ - [GEOGRAPHIC_DATA], JEQ - SÃO JUDAS, JEQ - [GE…" at bounding box center [129, 350] width 190 height 65
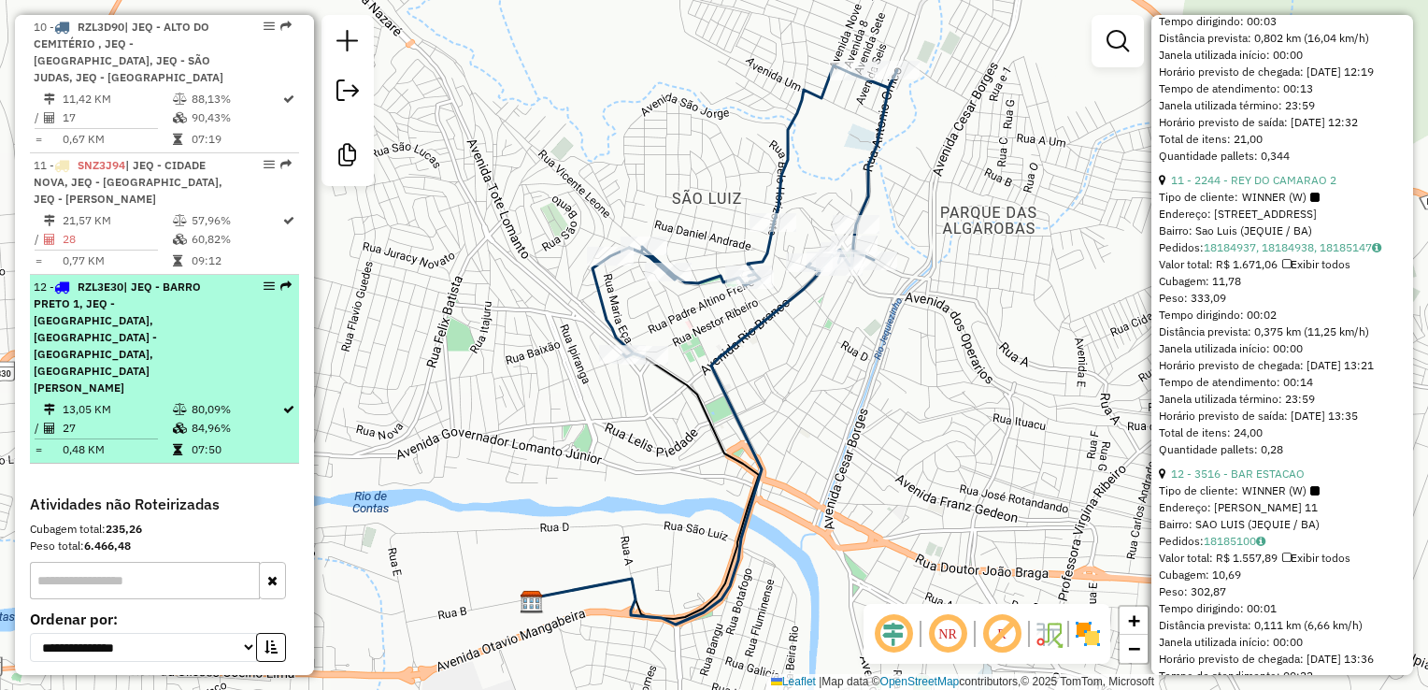
scroll to position [1930, 0]
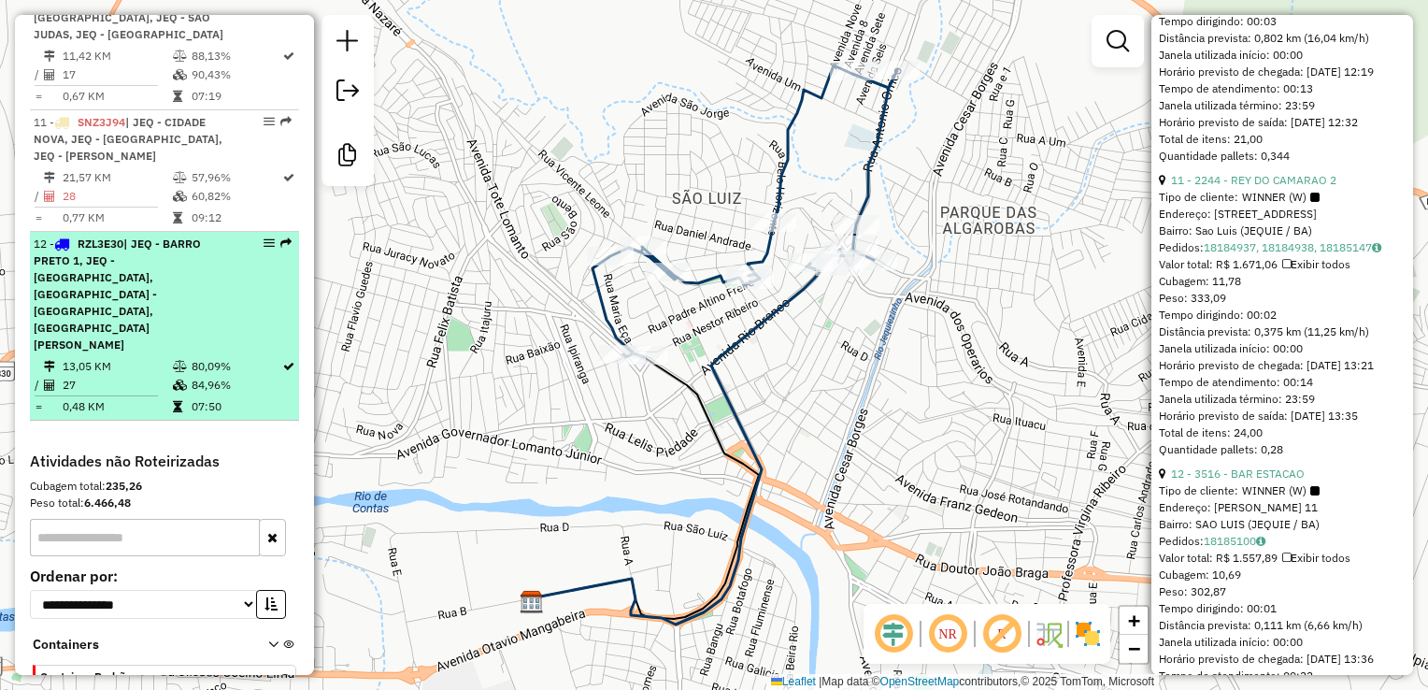
click at [184, 279] on div "12 - RZL3E30 | JEQ - BARRO PRETO 1, JEQ - CAMPO DO CURURU, JEQ - CIDADE NOVA, J…" at bounding box center [133, 295] width 198 height 118
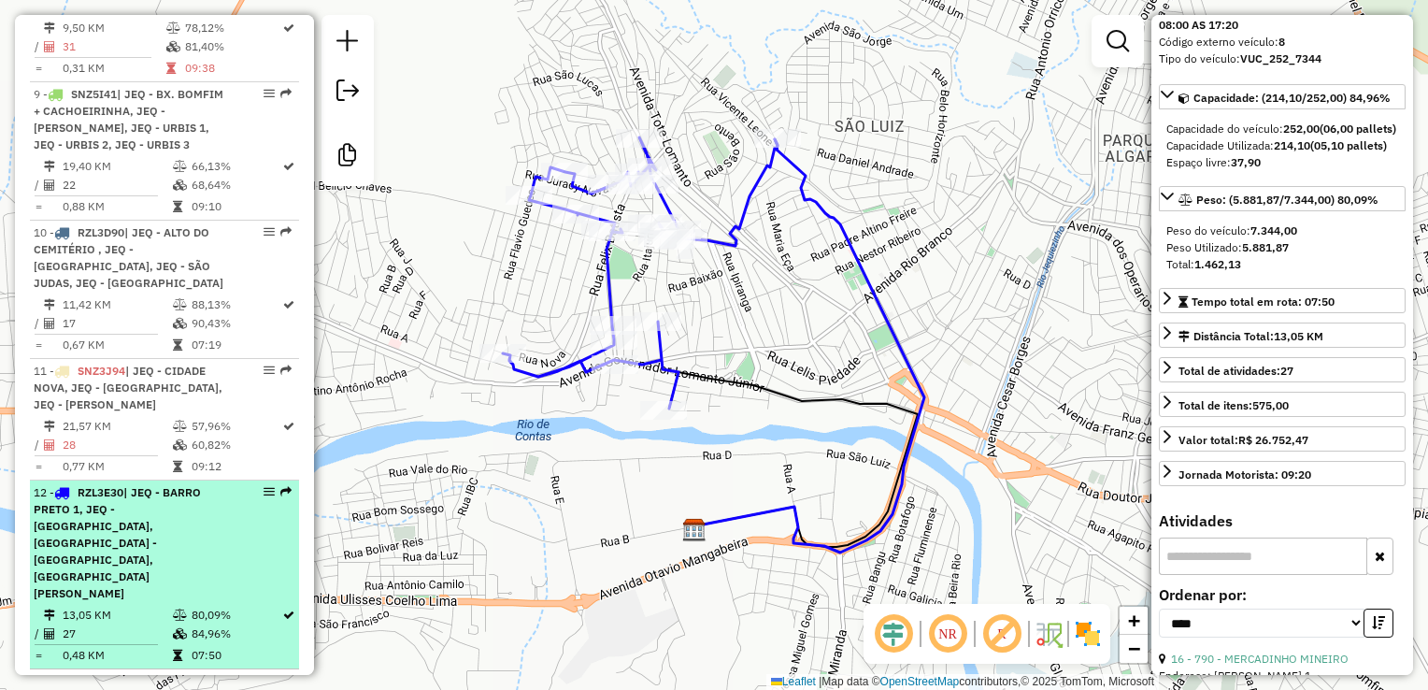
scroll to position [1650, 0]
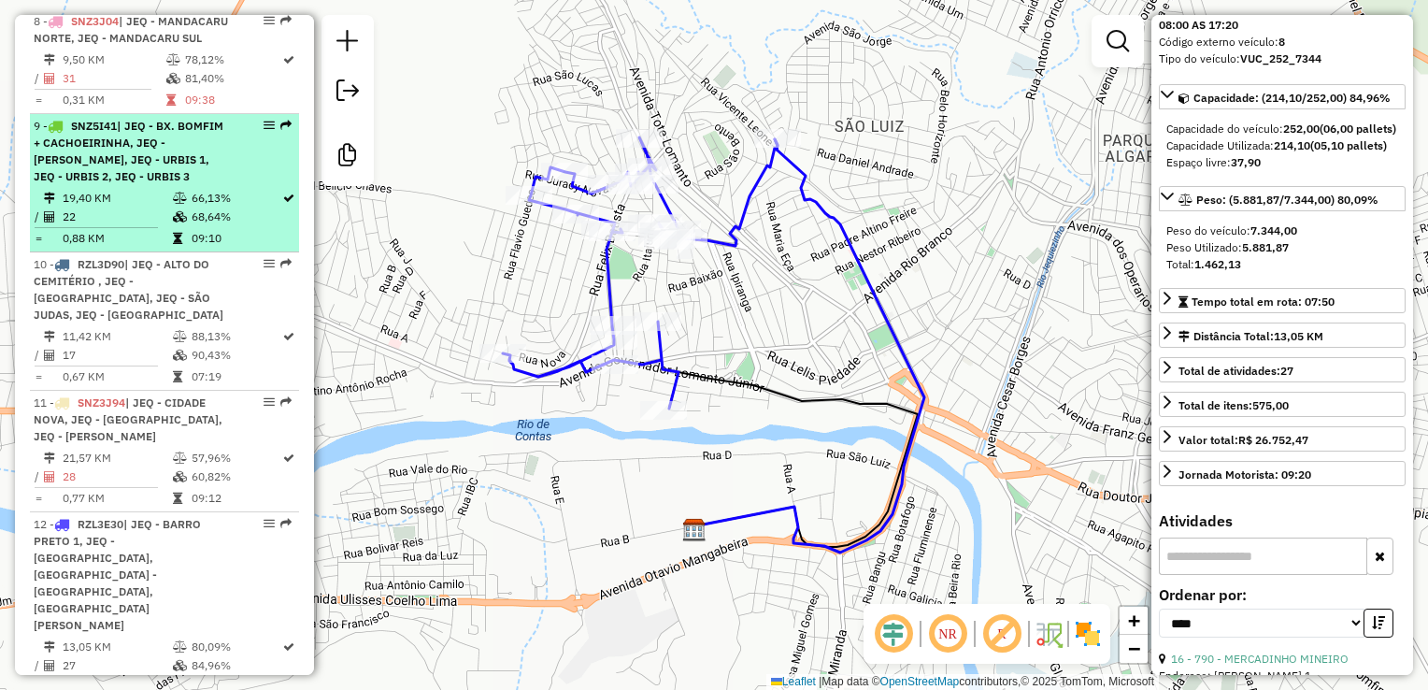
click at [182, 193] on icon at bounding box center [180, 198] width 14 height 11
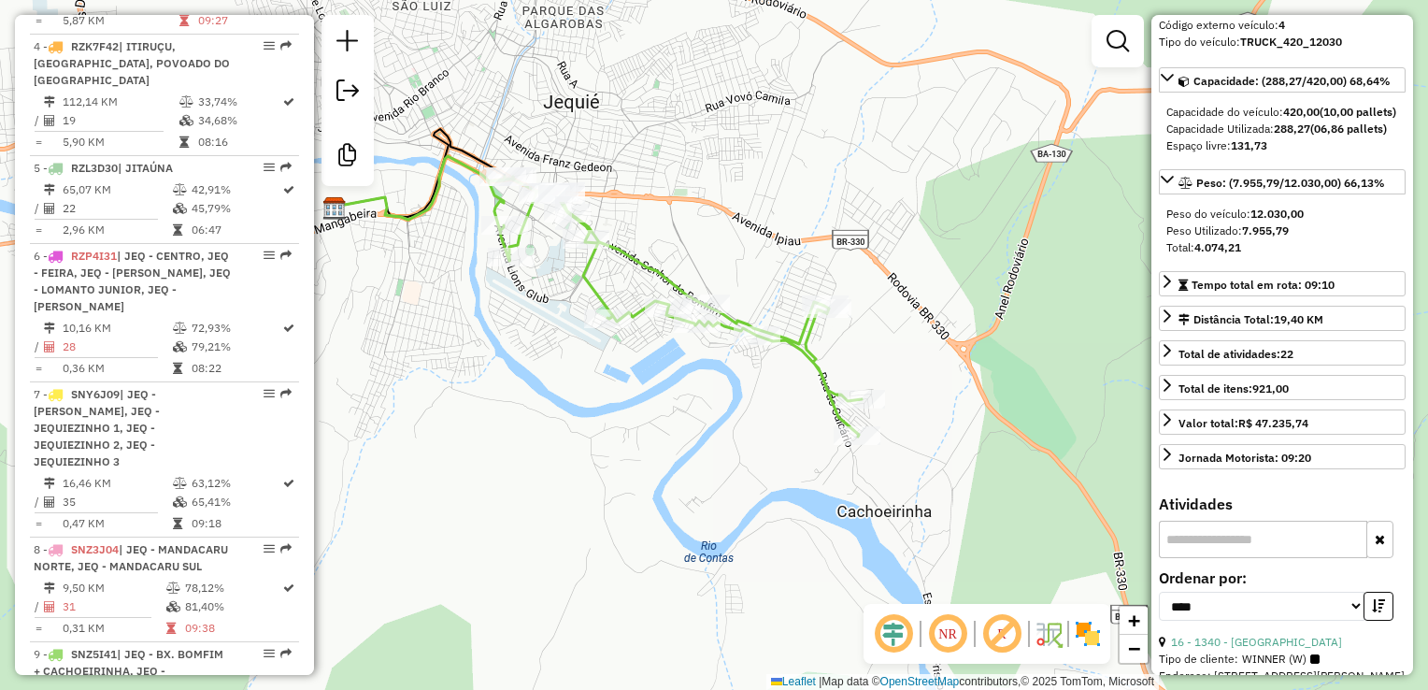
scroll to position [1089, 0]
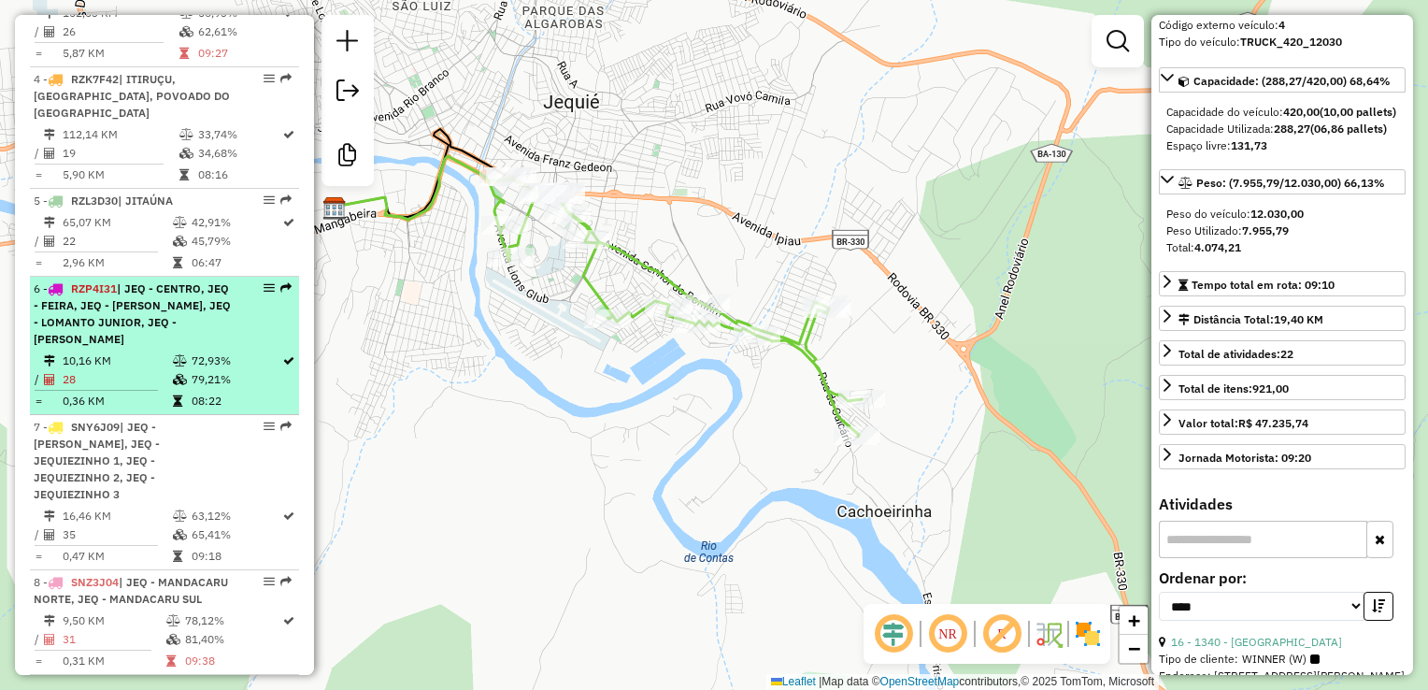
click at [165, 288] on span "| JEQ - CENTRO, JEQ - FEIRA, JEQ - [PERSON_NAME], JEQ - LOMANTO JUNIOR, JEQ - […" at bounding box center [132, 313] width 197 height 65
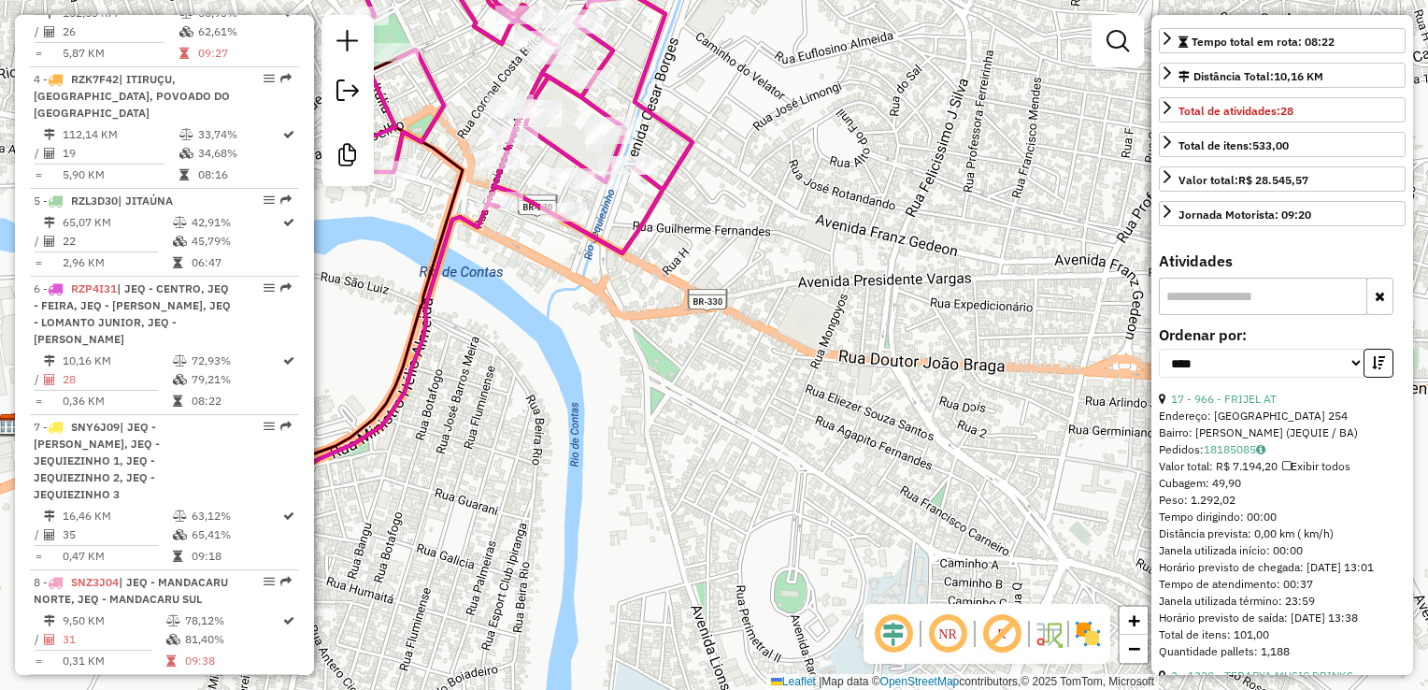
scroll to position [187, 0]
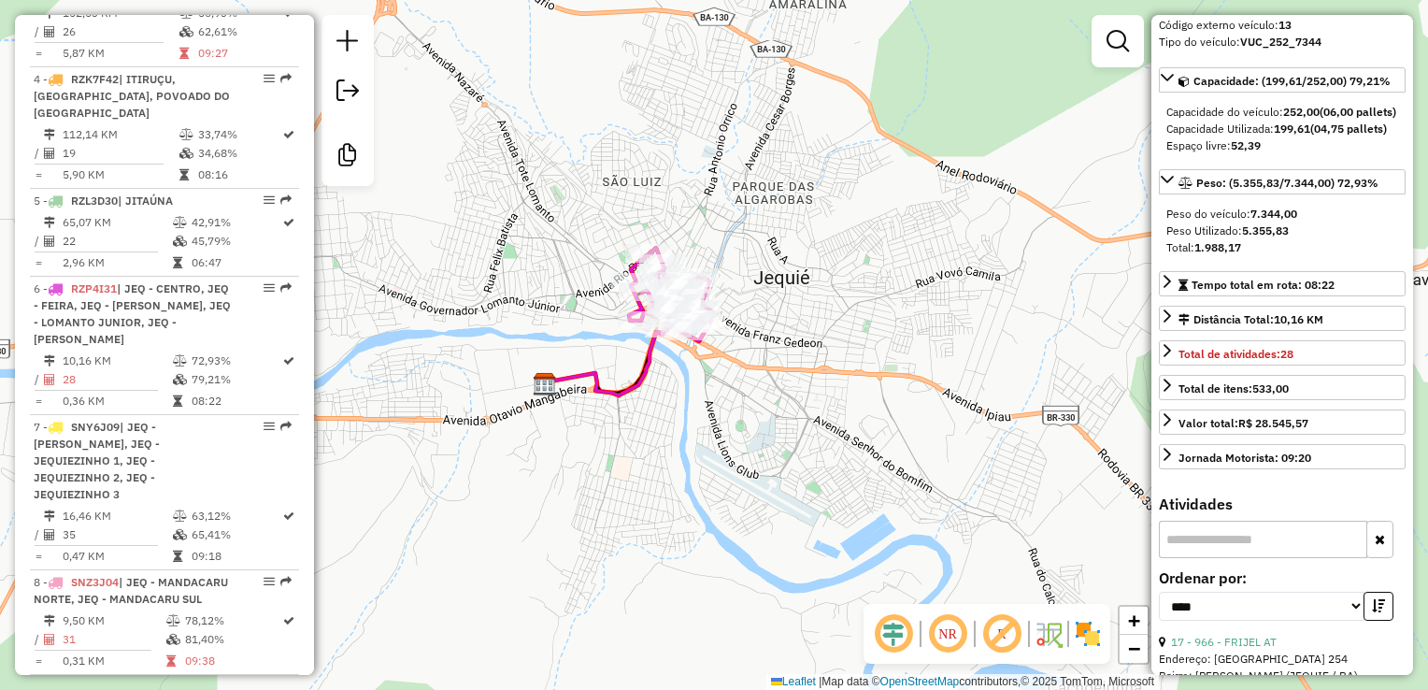
click at [815, 380] on div "Janela de atendimento Grade de atendimento Capacidade Transportadoras Veículos …" at bounding box center [714, 345] width 1428 height 690
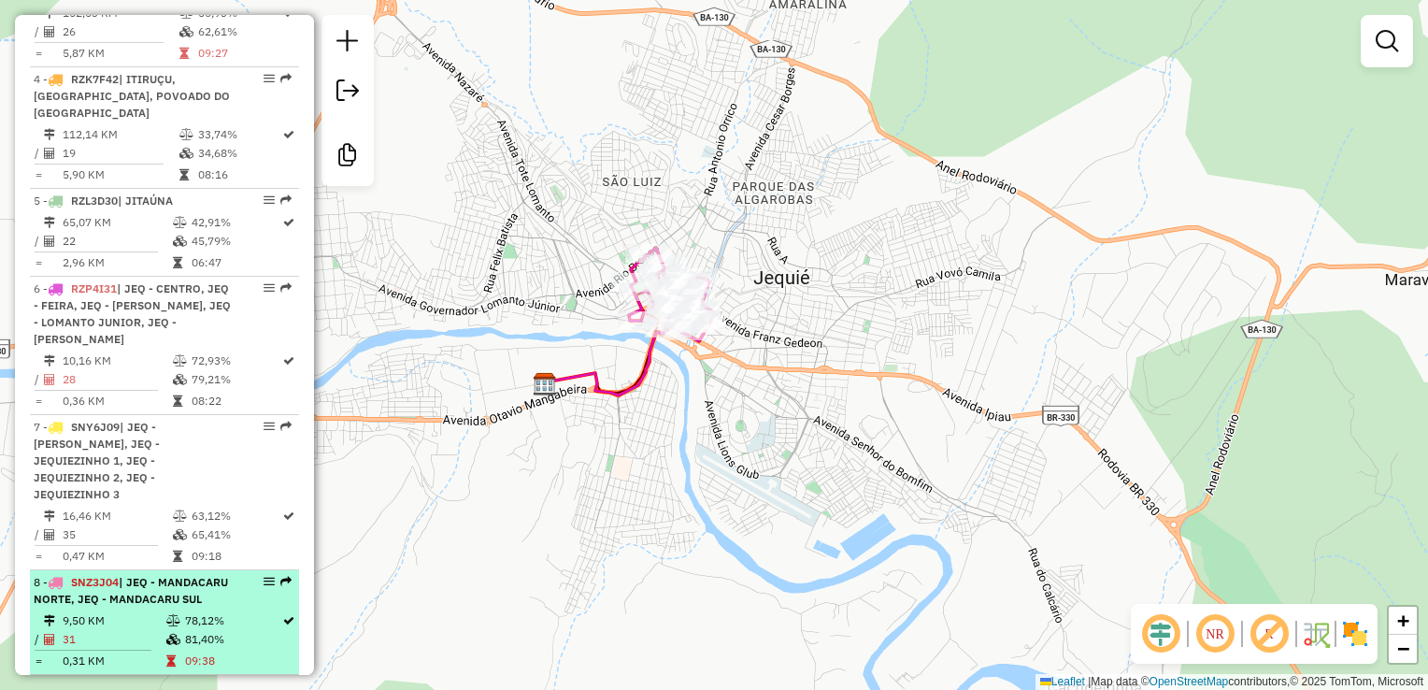
scroll to position [1463, 0]
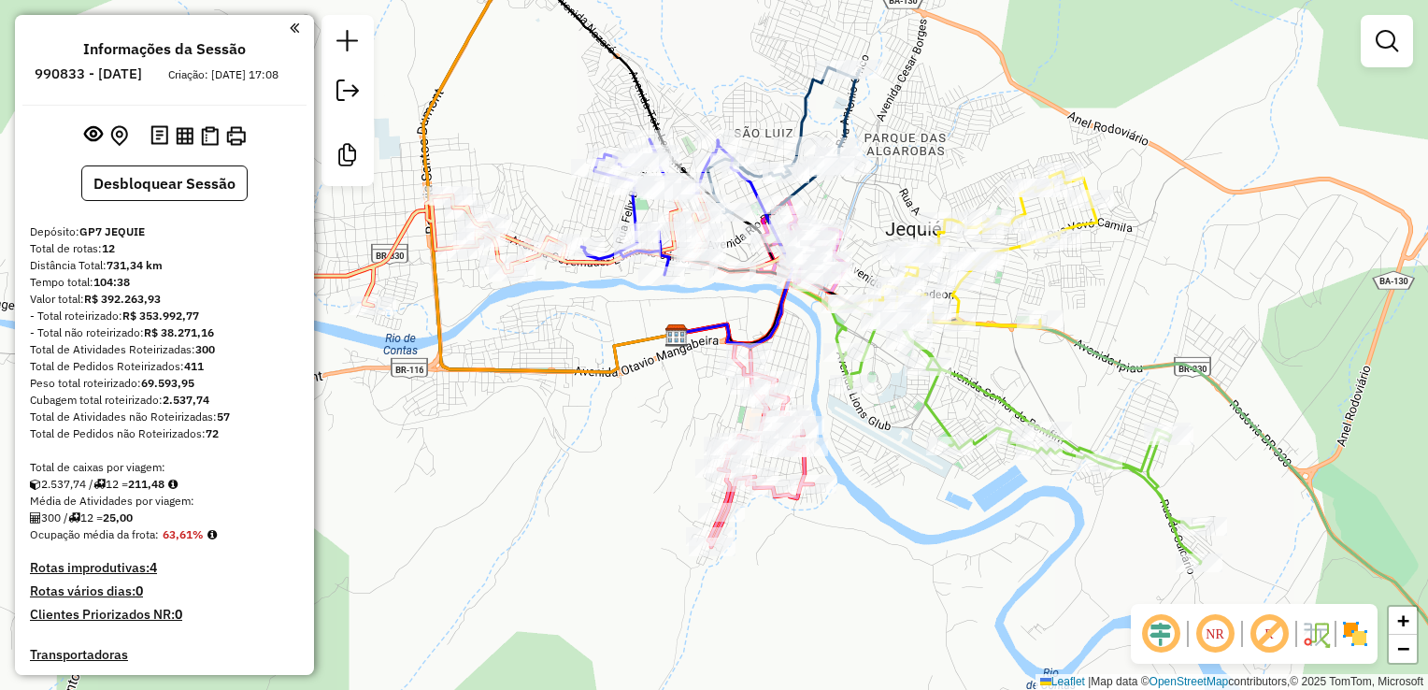
click at [770, 281] on div at bounding box center [773, 272] width 47 height 19
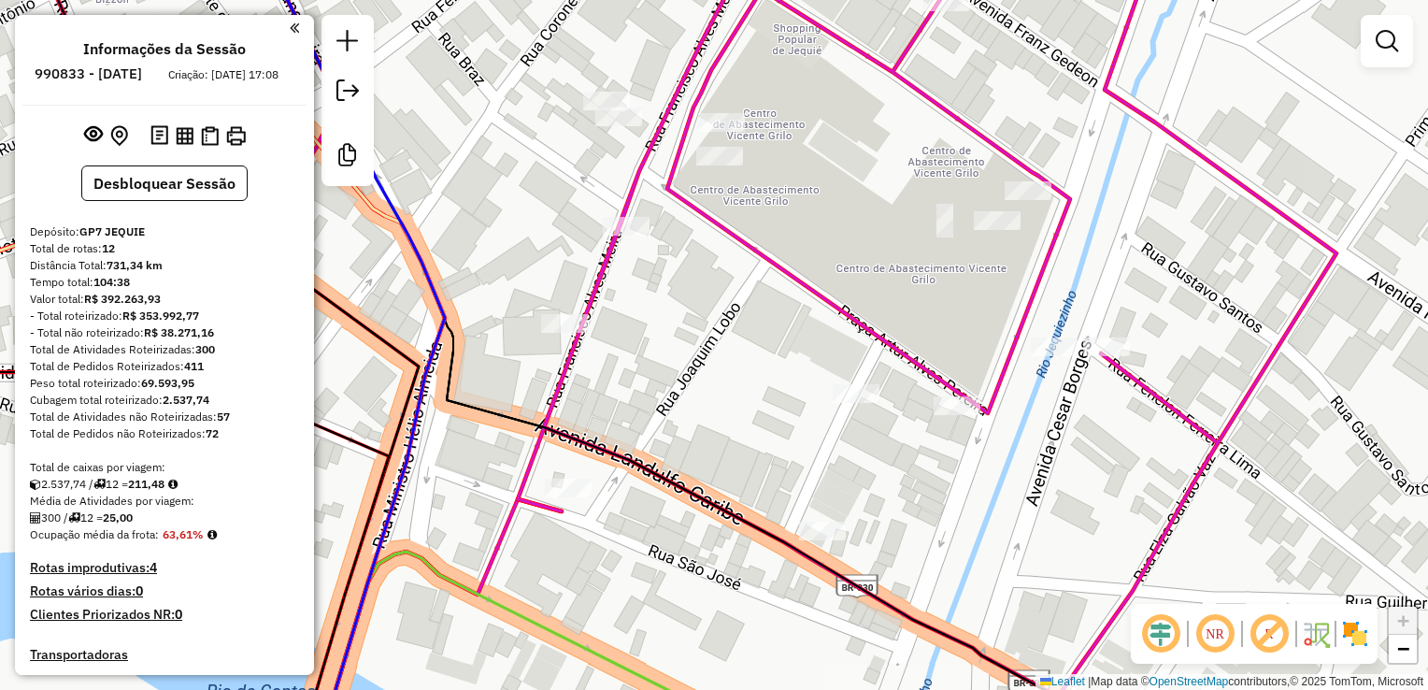
drag, startPoint x: 653, startPoint y: 284, endPoint x: 717, endPoint y: 332, distance: 79.5
click at [759, 284] on div "Janela de atendimento Grade de atendimento Capacidade Transportadoras Veículos …" at bounding box center [714, 345] width 1428 height 690
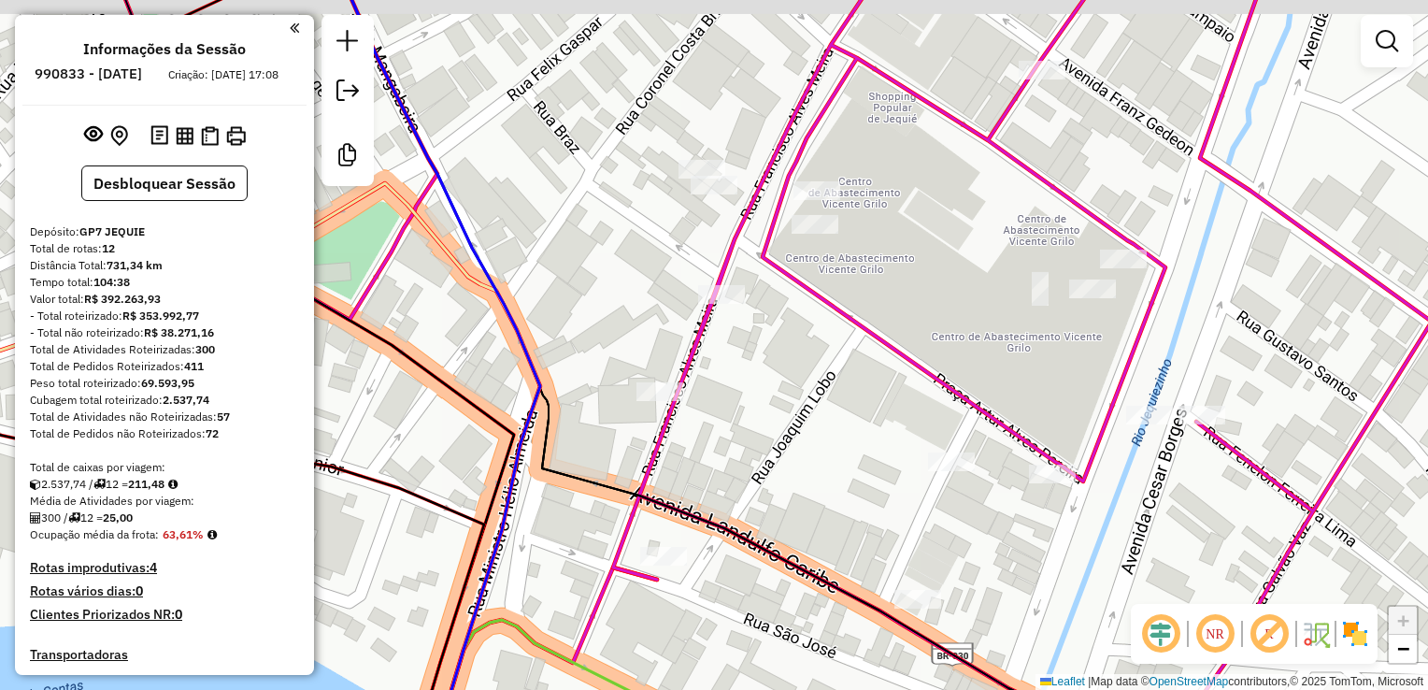
drag, startPoint x: 829, startPoint y: 347, endPoint x: 1032, endPoint y: 384, distance: 206.3
click at [878, 507] on div "Janela de atendimento Grade de atendimento Capacidade Transportadoras Veículos …" at bounding box center [714, 345] width 1428 height 690
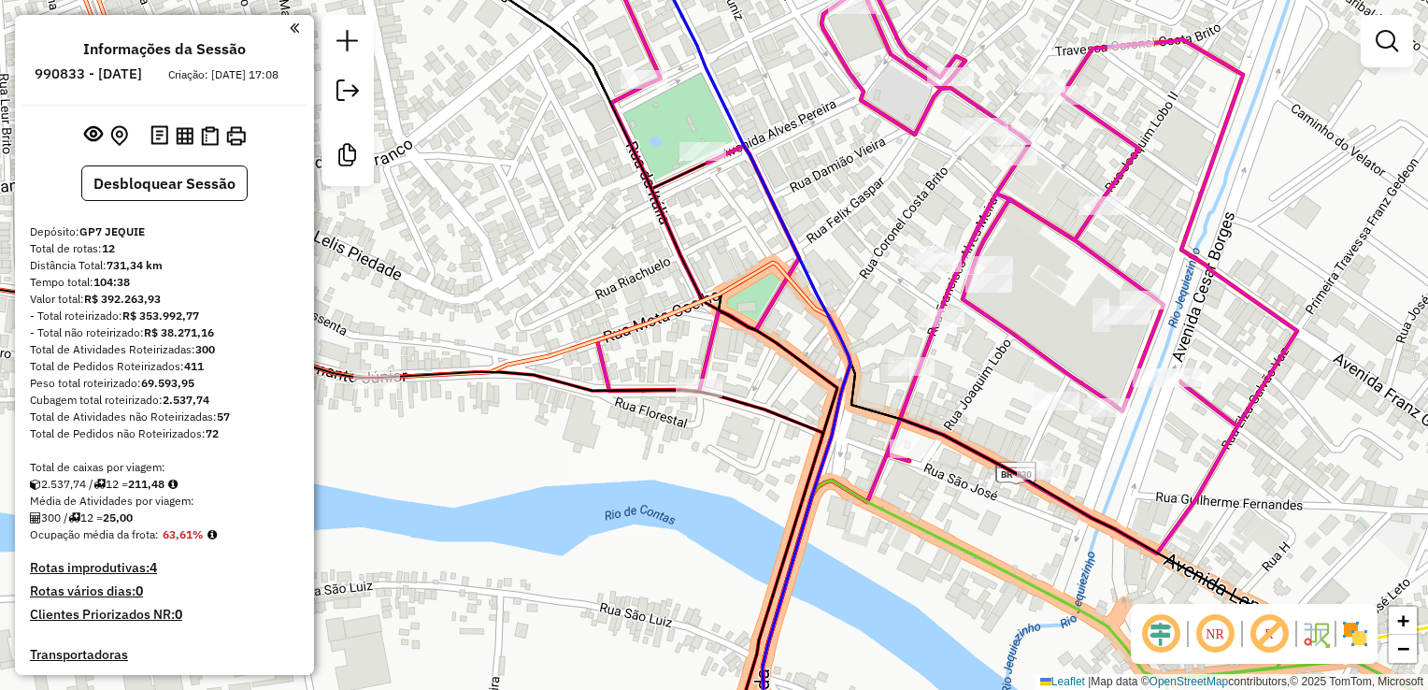
drag, startPoint x: 881, startPoint y: 189, endPoint x: 800, endPoint y: 224, distance: 87.9
click at [801, 224] on div "Janela de atendimento Grade de atendimento Capacidade Transportadoras Veículos …" at bounding box center [714, 345] width 1428 height 690
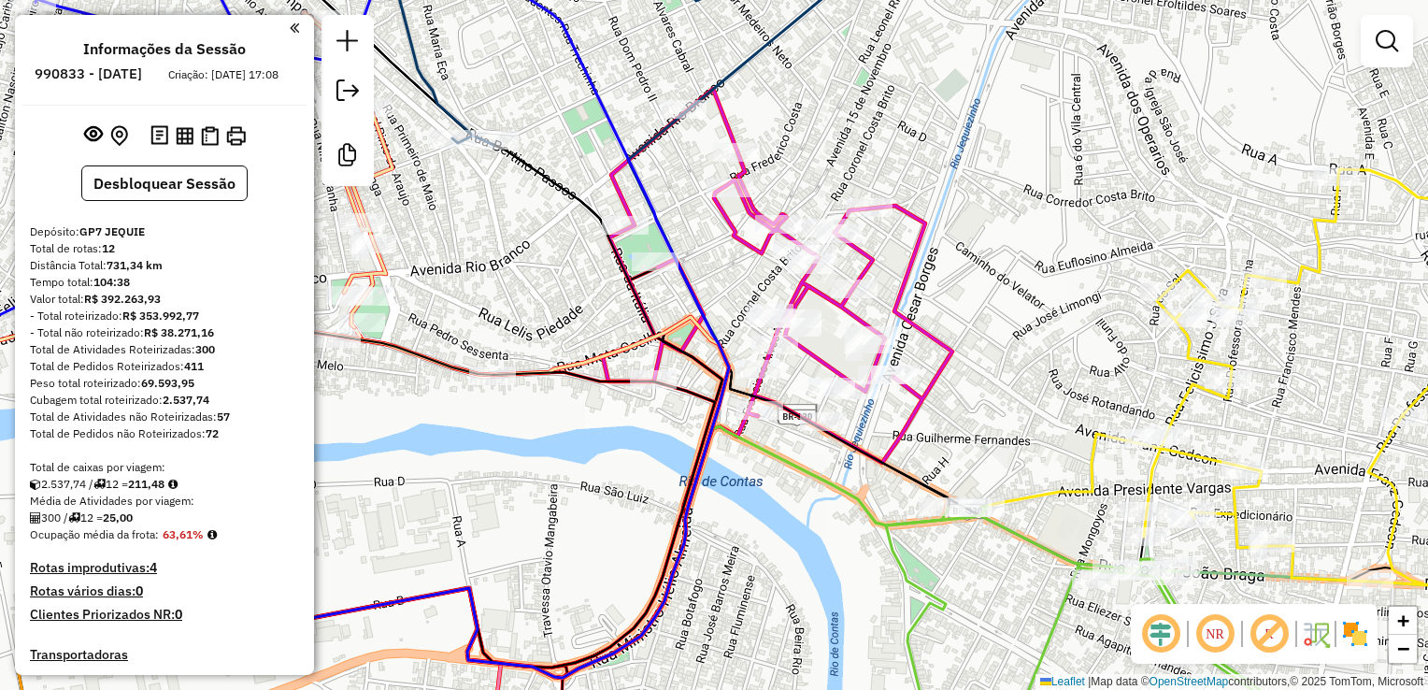
drag, startPoint x: 706, startPoint y: 377, endPoint x: 593, endPoint y: 417, distance: 120.0
click at [595, 423] on div "Janela de atendimento Grade de atendimento Capacidade Transportadoras Veículos …" at bounding box center [714, 345] width 1428 height 690
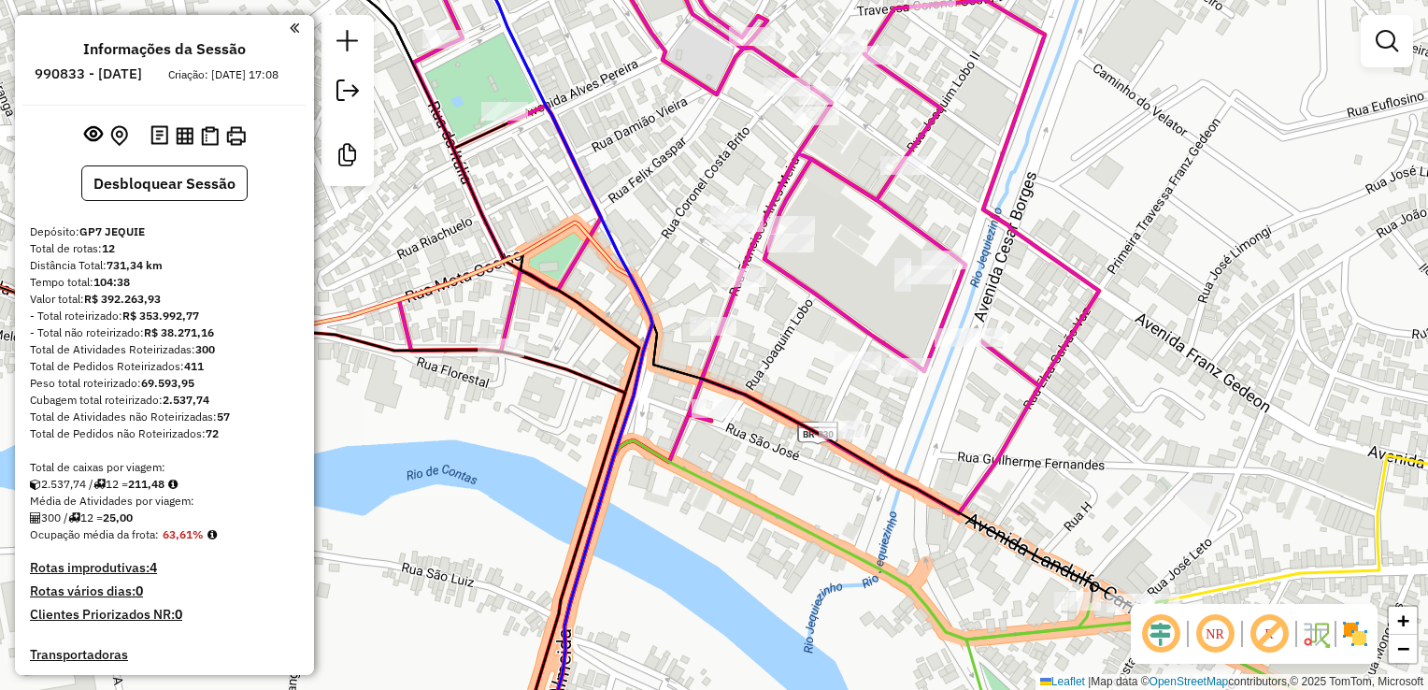
drag, startPoint x: 619, startPoint y: 525, endPoint x: 607, endPoint y: 456, distance: 70.2
click at [606, 458] on icon at bounding box center [541, 279] width 222 height 828
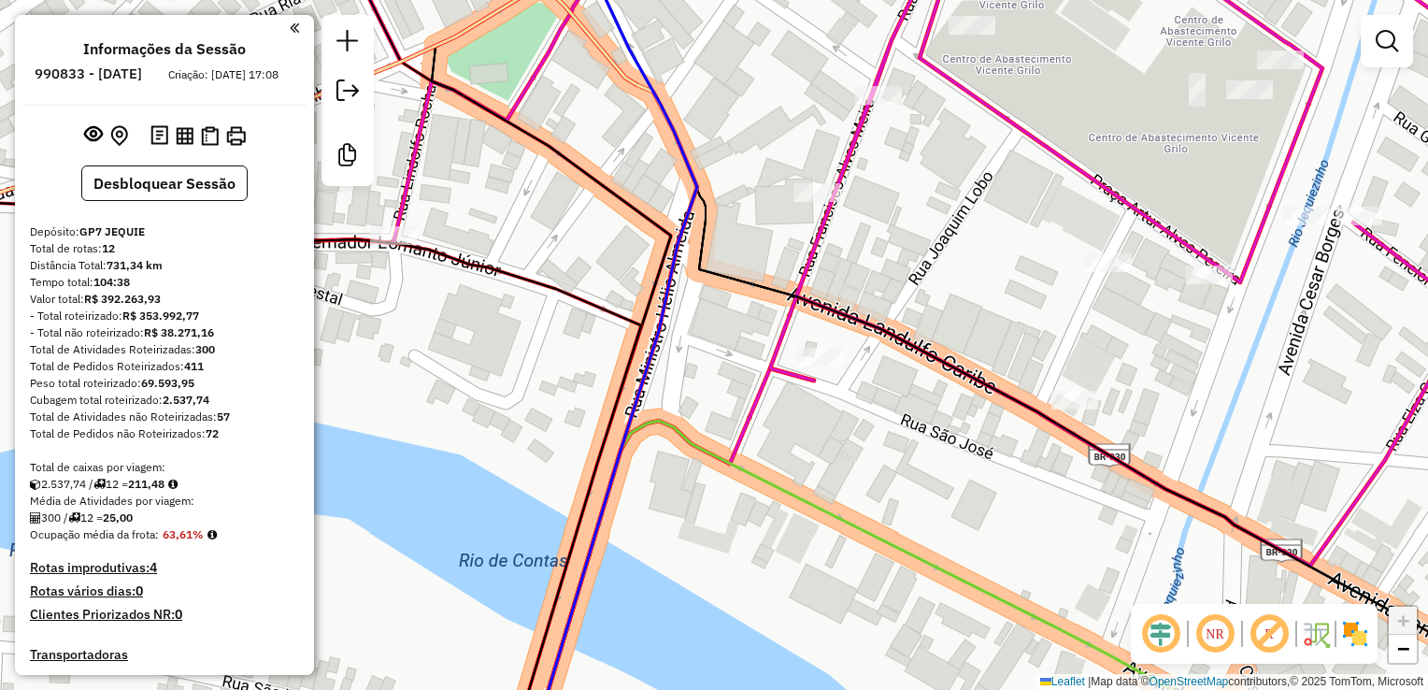
drag, startPoint x: 632, startPoint y: 446, endPoint x: 638, endPoint y: 560, distance: 114.2
click at [636, 580] on icon at bounding box center [613, 345] width 168 height 828
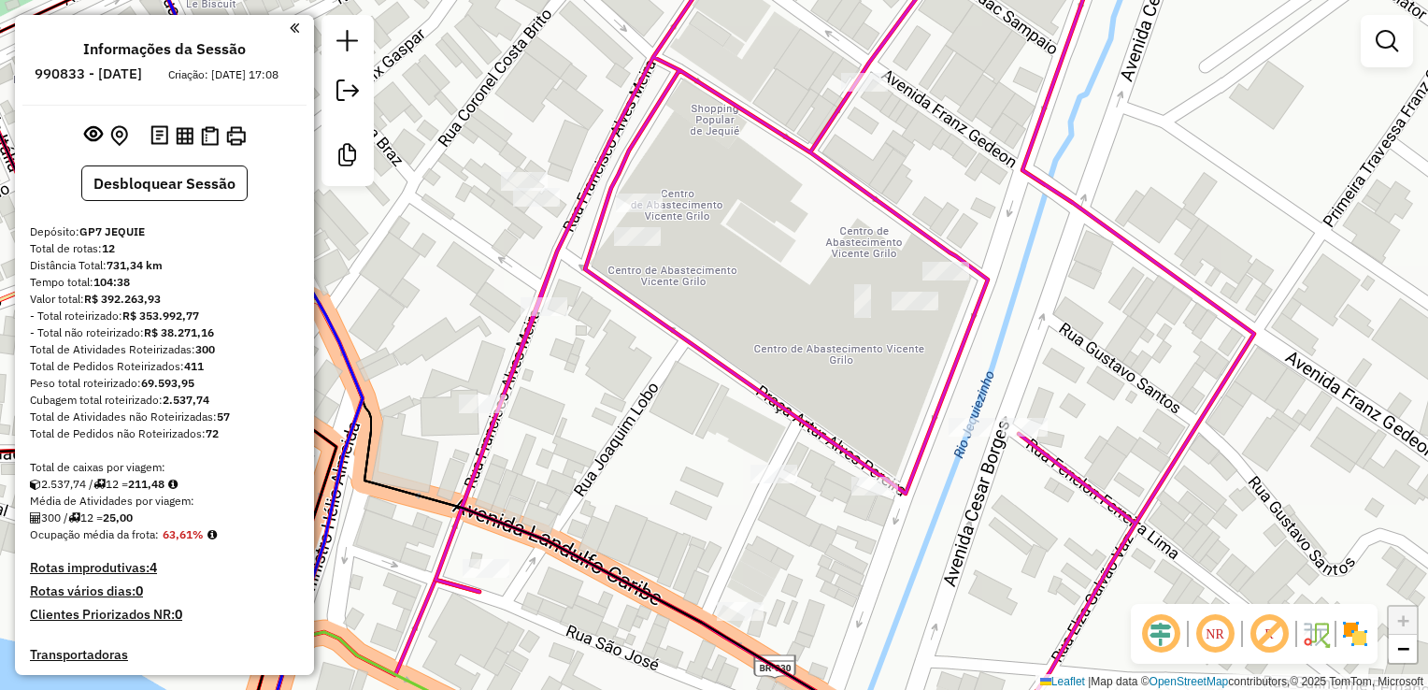
drag, startPoint x: 980, startPoint y: 520, endPoint x: 968, endPoint y: 452, distance: 69.2
click at [969, 458] on div "Janela de atendimento Grade de atendimento Capacidade Transportadoras Veículos …" at bounding box center [714, 345] width 1428 height 690
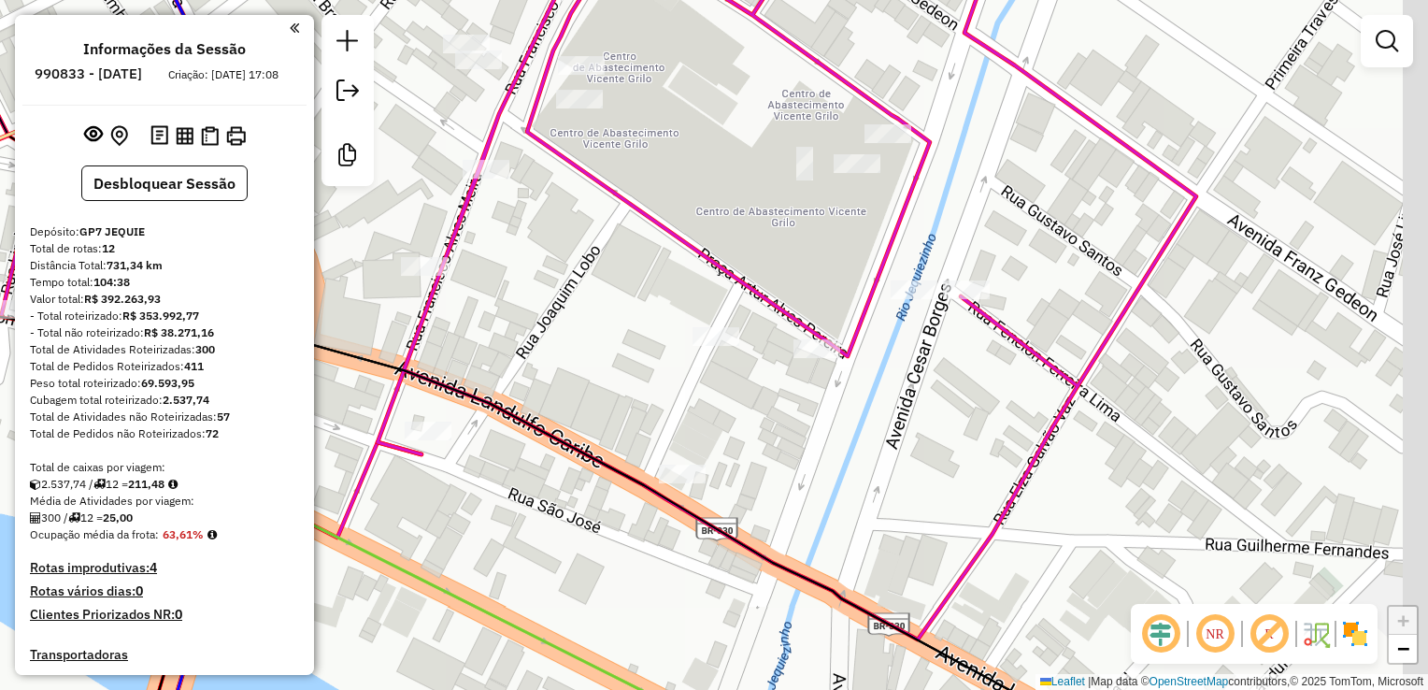
drag, startPoint x: 970, startPoint y: 436, endPoint x: 925, endPoint y: 367, distance: 82.2
click at [925, 367] on div "Janela de atendimento Grade de atendimento Capacidade Transportadoras Veículos …" at bounding box center [714, 345] width 1428 height 690
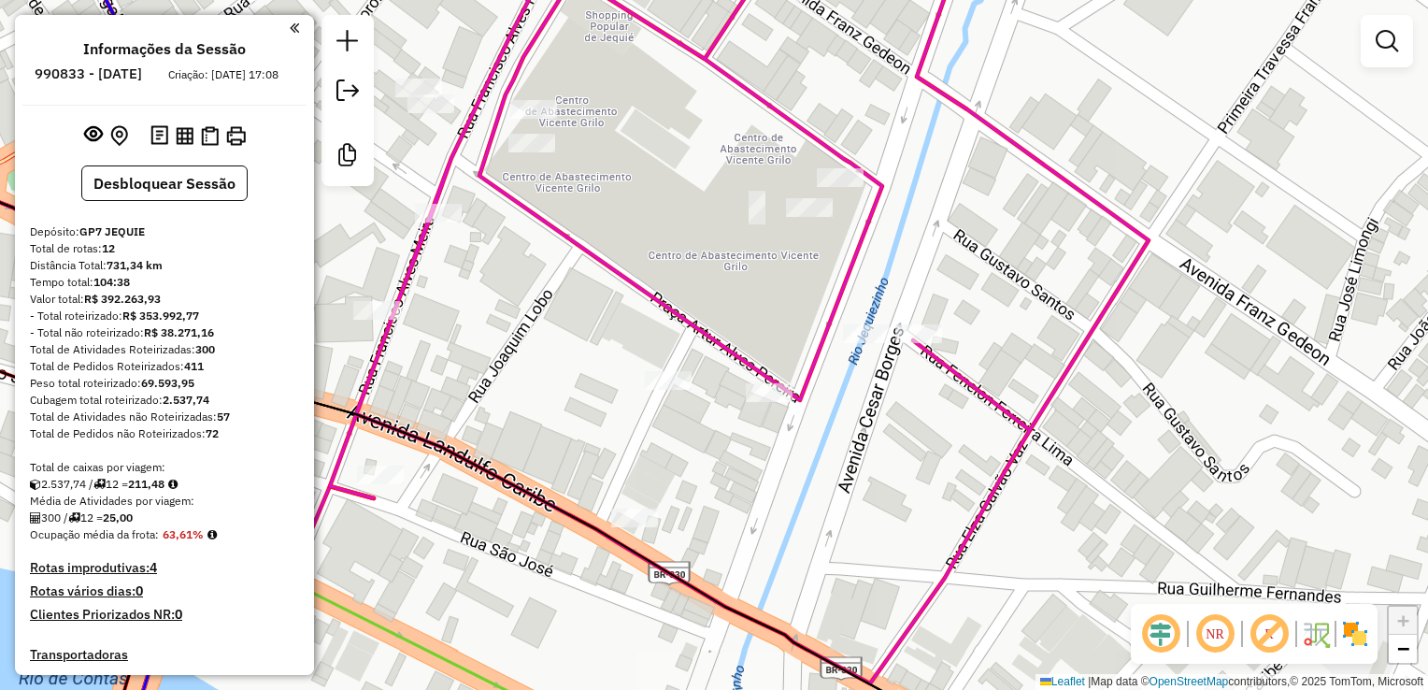
drag, startPoint x: 899, startPoint y: 459, endPoint x: 903, endPoint y: 541, distance: 82.3
click at [904, 541] on div "Janela de atendimento Grade de atendimento Capacidade Transportadoras Veículos …" at bounding box center [714, 345] width 1428 height 690
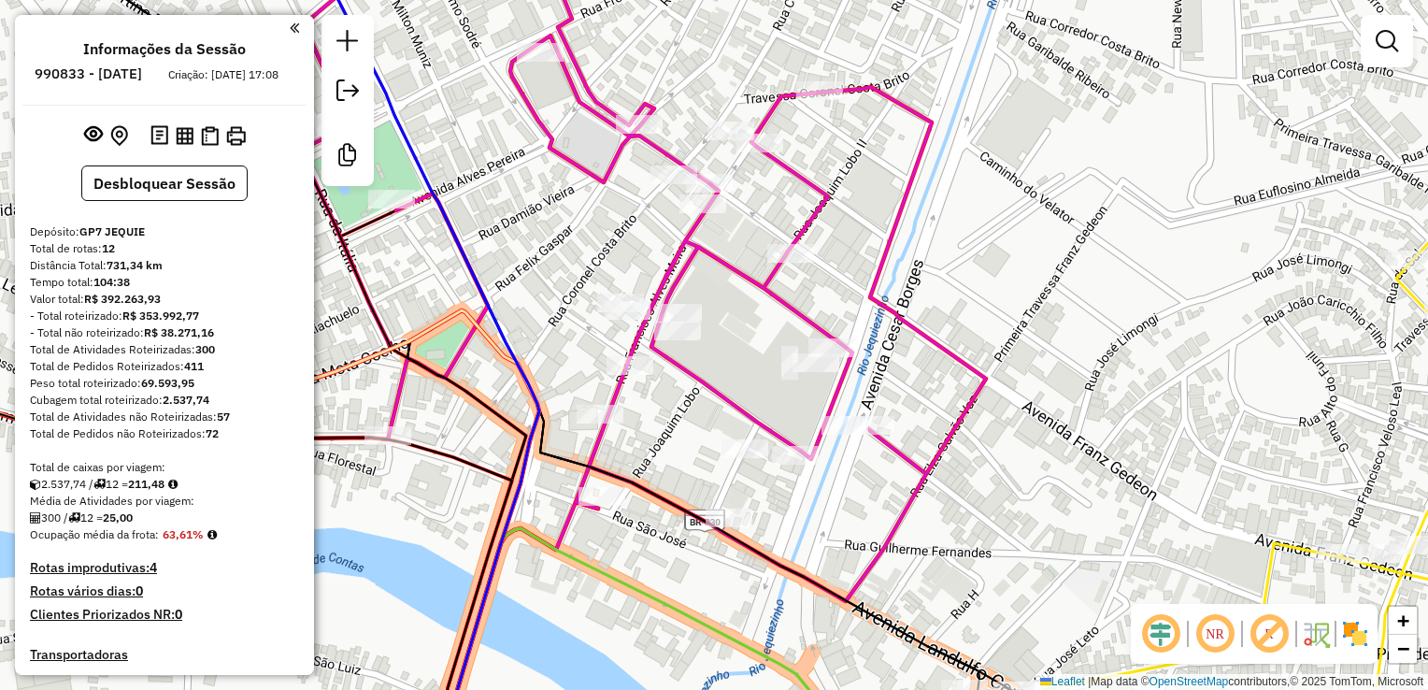
drag, startPoint x: 985, startPoint y: 387, endPoint x: 945, endPoint y: 335, distance: 66.0
click at [944, 335] on icon at bounding box center [636, 241] width 700 height 719
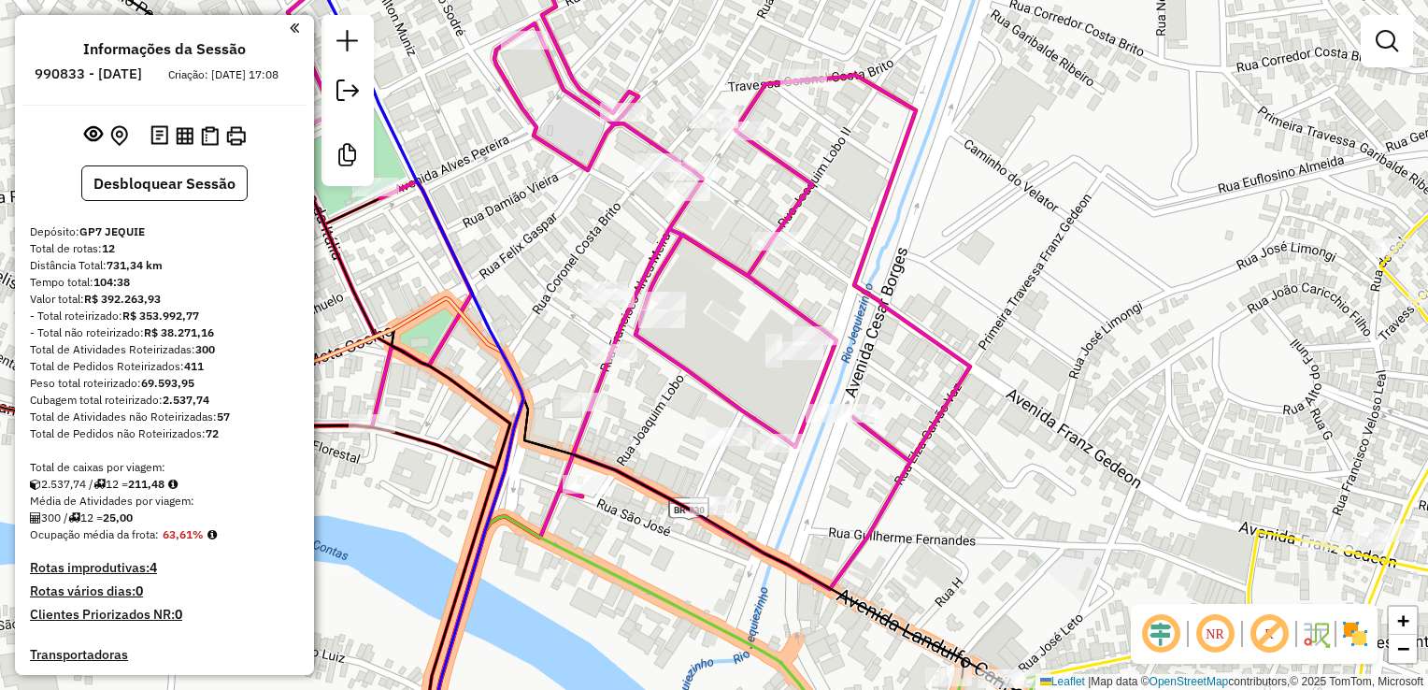
drag, startPoint x: 841, startPoint y: 483, endPoint x: 804, endPoint y: 439, distance: 57.7
click at [805, 440] on div "Janela de atendimento Grade de atendimento Capacidade Transportadoras Veículos …" at bounding box center [714, 345] width 1428 height 690
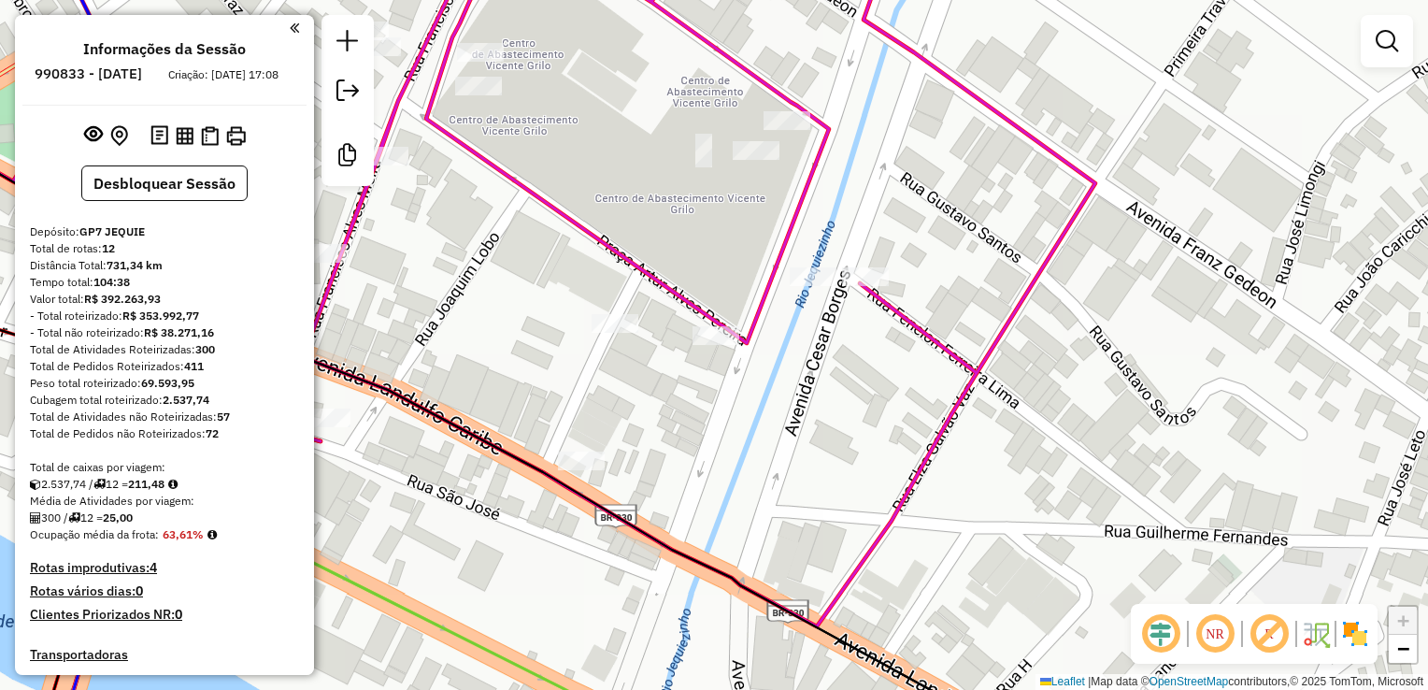
drag, startPoint x: 742, startPoint y: 417, endPoint x: 842, endPoint y: 363, distance: 113.8
click at [842, 363] on div "Janela de atendimento Grade de atendimento Capacidade Transportadoras Veículos …" at bounding box center [714, 345] width 1428 height 690
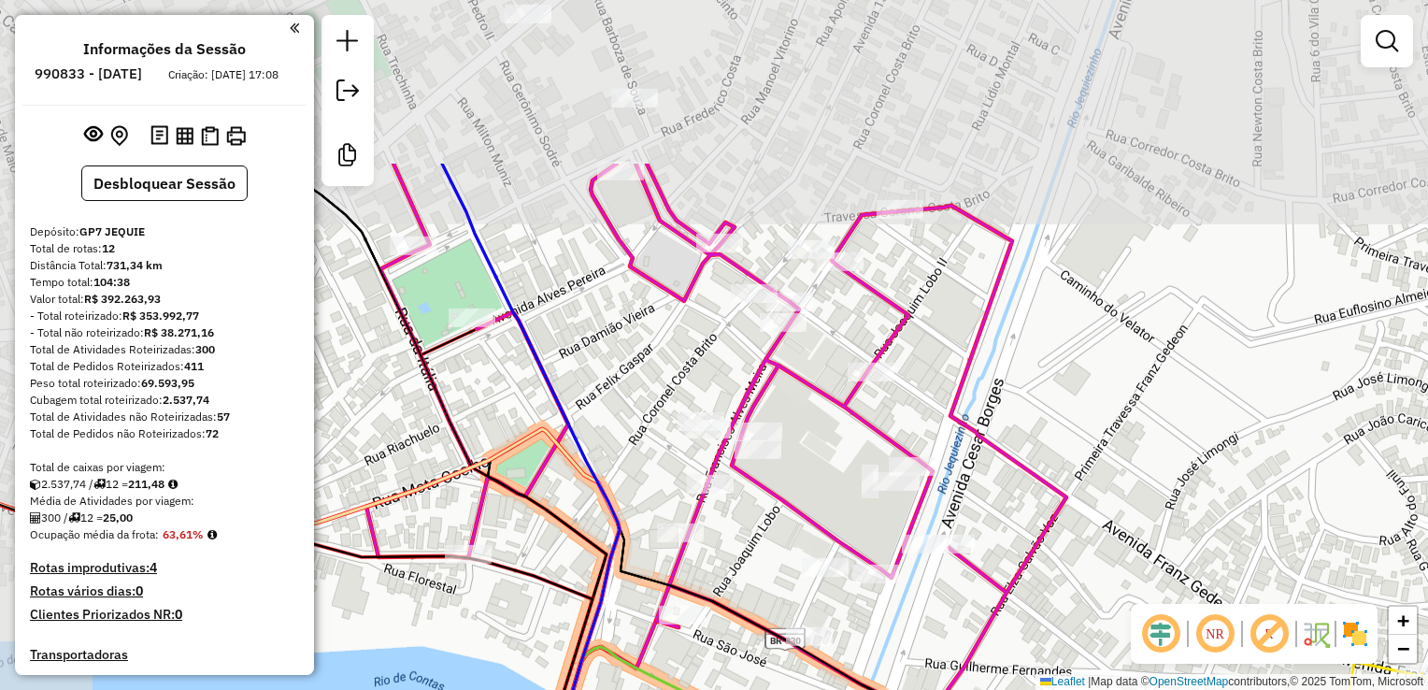
drag, startPoint x: 658, startPoint y: 506, endPoint x: 645, endPoint y: 517, distance: 17.2
click at [681, 567] on div "Rota 6 - Placa RZP4I31 1935 - CAROBA DISTRIBUIDORA Janela de atendimento Grade …" at bounding box center [714, 345] width 1428 height 690
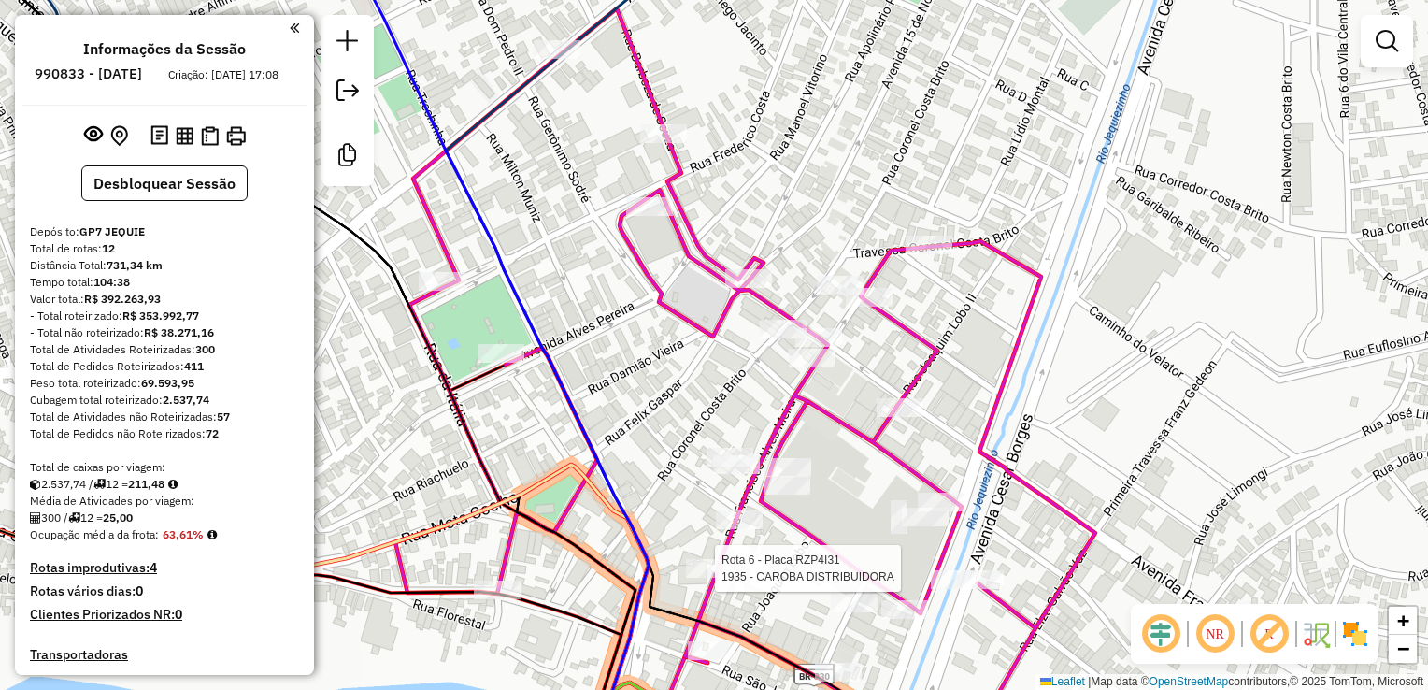
drag, startPoint x: 620, startPoint y: 481, endPoint x: 605, endPoint y: 333, distance: 149.4
click at [605, 337] on div "Rota 6 - Placa RZP4I31 1935 - CAROBA DISTRIBUIDORA Janela de atendimento Grade …" at bounding box center [714, 345] width 1428 height 690
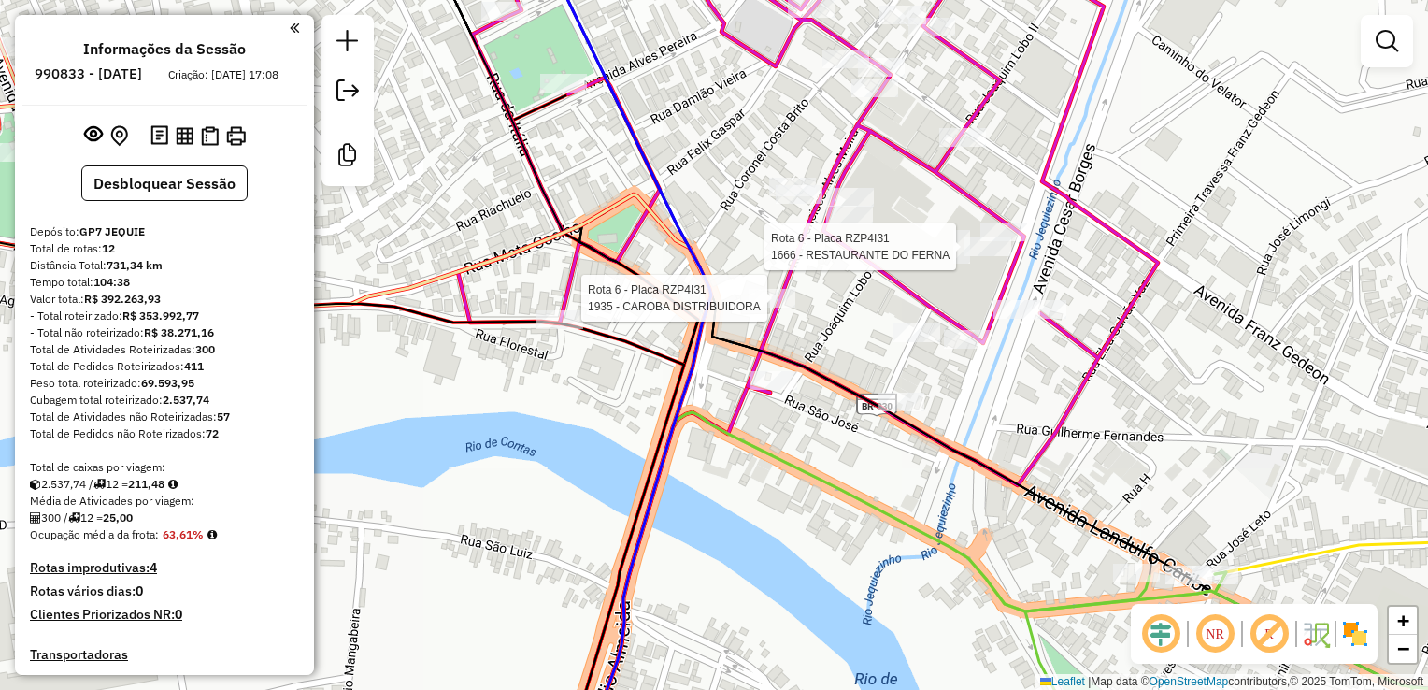
drag, startPoint x: 990, startPoint y: 257, endPoint x: 954, endPoint y: 267, distance: 37.9
click at [954, 264] on div at bounding box center [962, 247] width 17 height 34
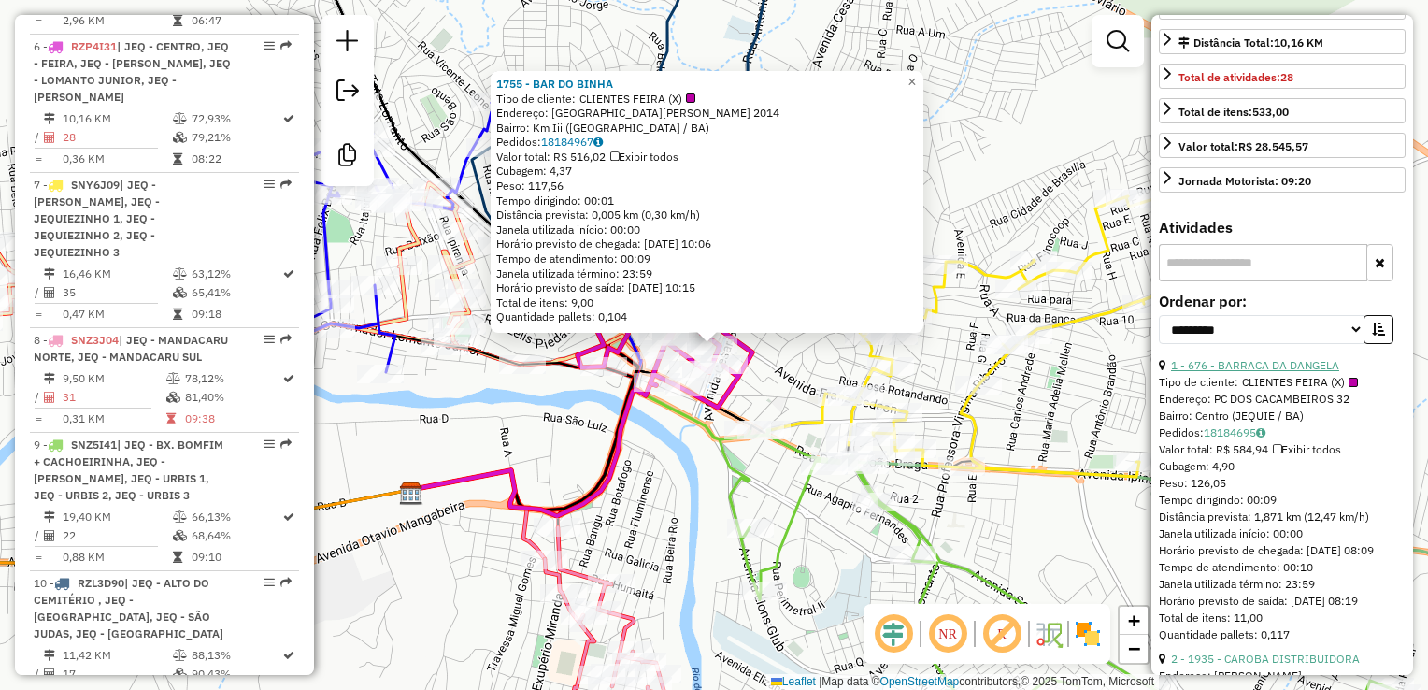
scroll to position [467, 0]
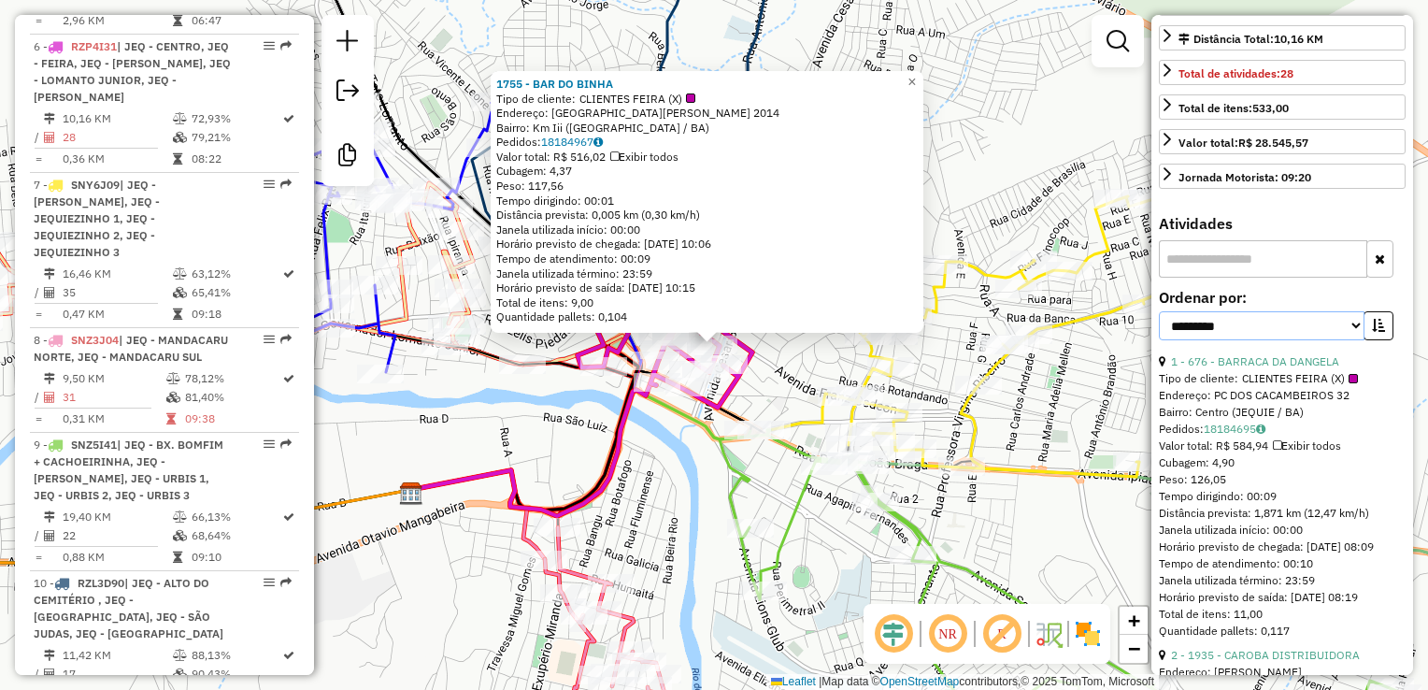
click at [1341, 340] on select "**********" at bounding box center [1262, 325] width 206 height 29
click at [1159, 340] on select "**********" at bounding box center [1262, 325] width 206 height 29
click at [1255, 368] on link "4 - 1666 - RESTAURANTE DO FERNA" at bounding box center [1264, 361] width 187 height 14
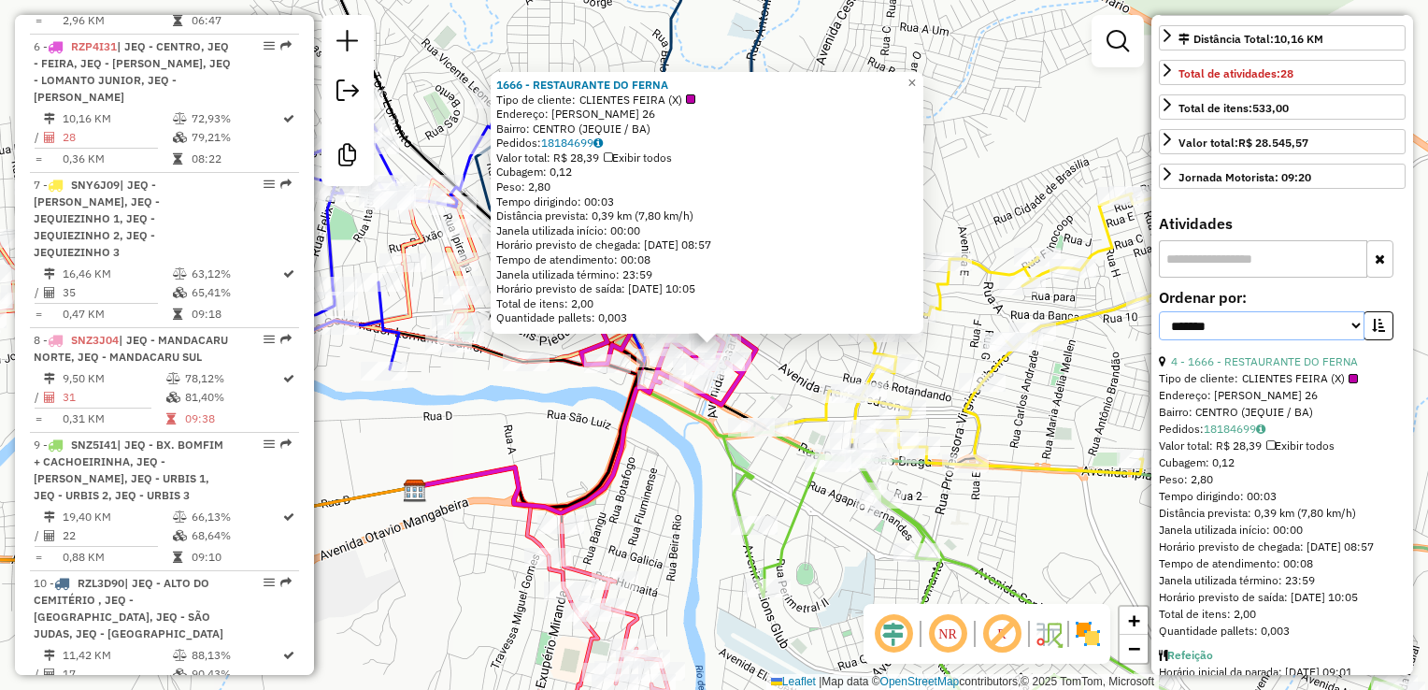
drag, startPoint x: 1302, startPoint y: 380, endPoint x: 1271, endPoint y: 385, distance: 31.2
click at [1302, 340] on select "**********" at bounding box center [1262, 325] width 206 height 29
select select "*********"
click at [1159, 340] on select "**********" at bounding box center [1262, 325] width 206 height 29
click at [1364, 340] on button "button" at bounding box center [1379, 325] width 30 height 29
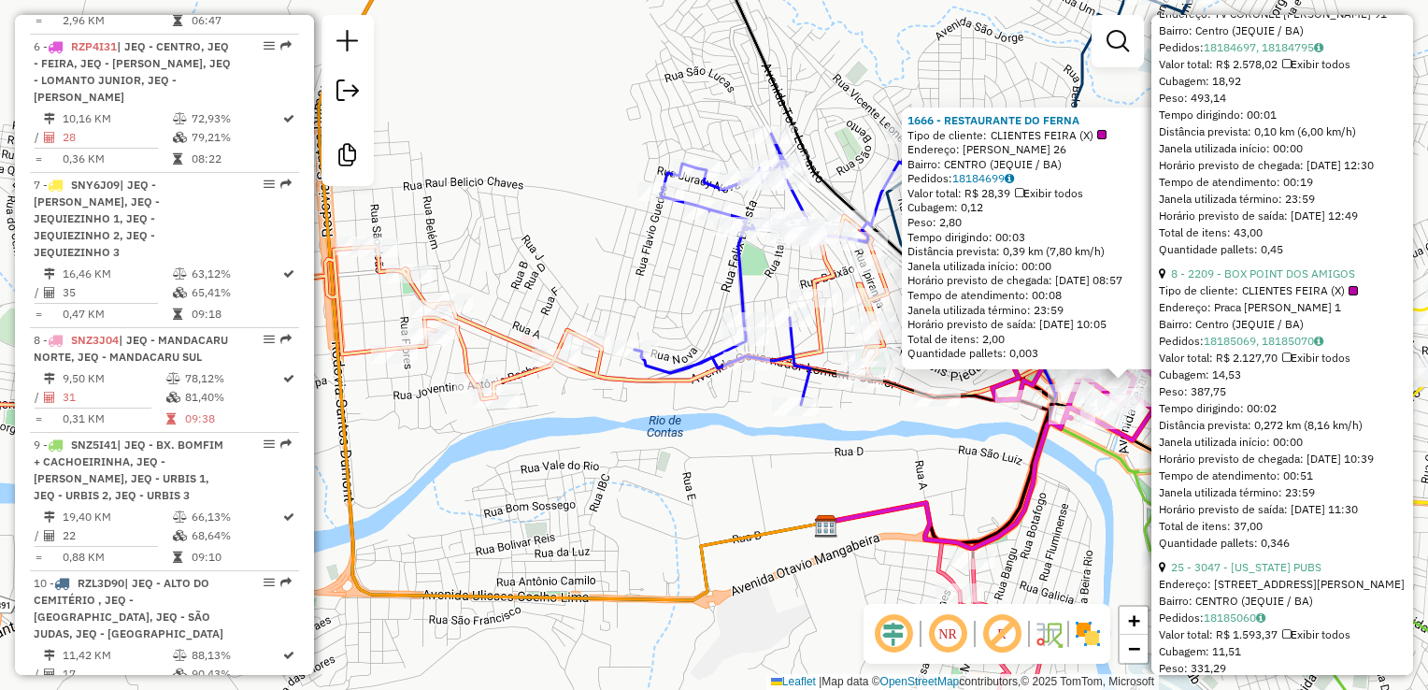
scroll to position [1402, 0]
